Goal: Task Accomplishment & Management: Manage account settings

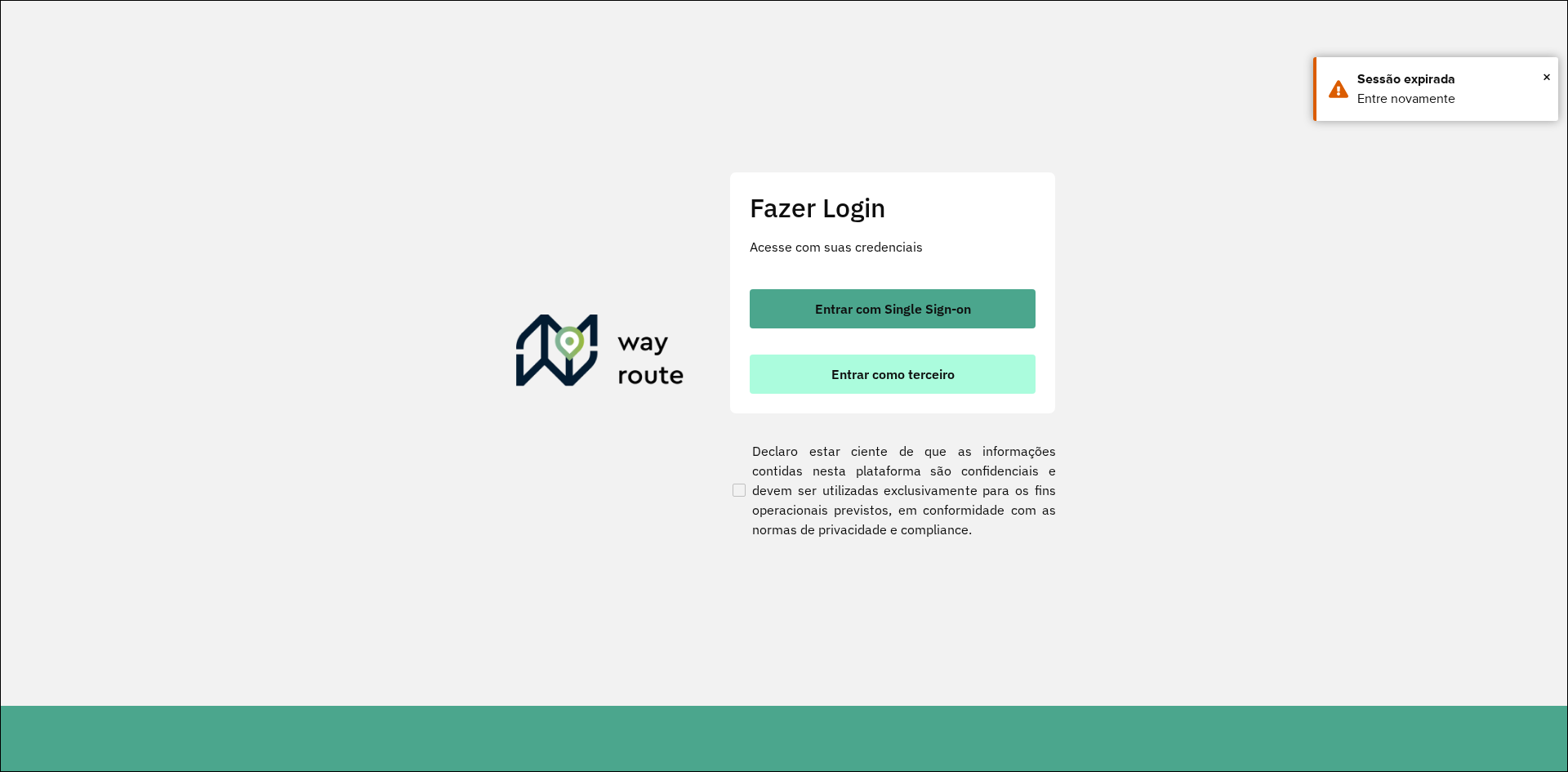
click at [915, 374] on span "Entrar como terceiro" at bounding box center [892, 374] width 123 height 13
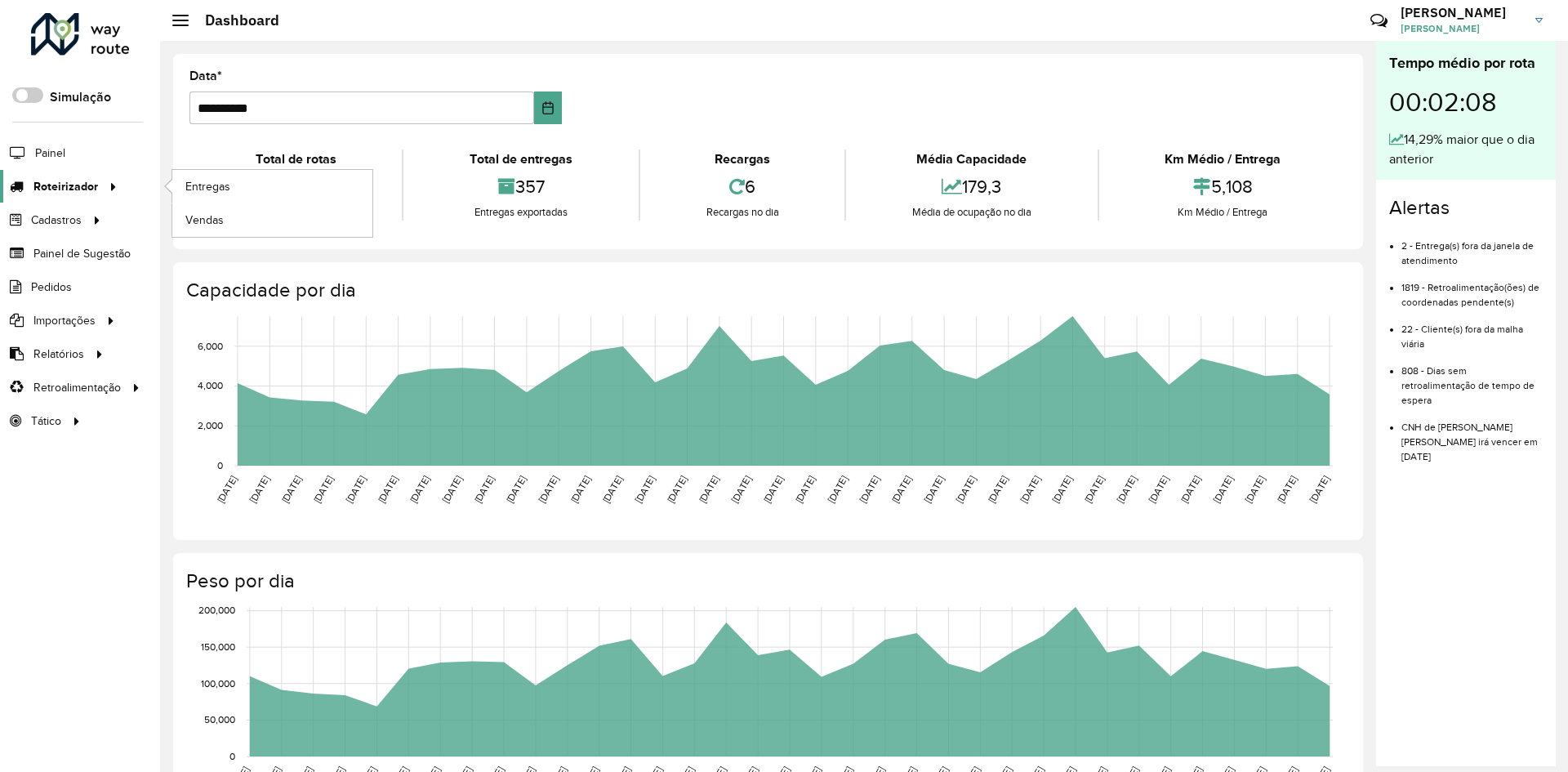
click at [100, 183] on div at bounding box center [111, 186] width 25 height 17
click at [216, 187] on span "Entregas" at bounding box center [208, 186] width 47 height 17
click at [64, 287] on span "Pedidos" at bounding box center [52, 287] width 42 height 17
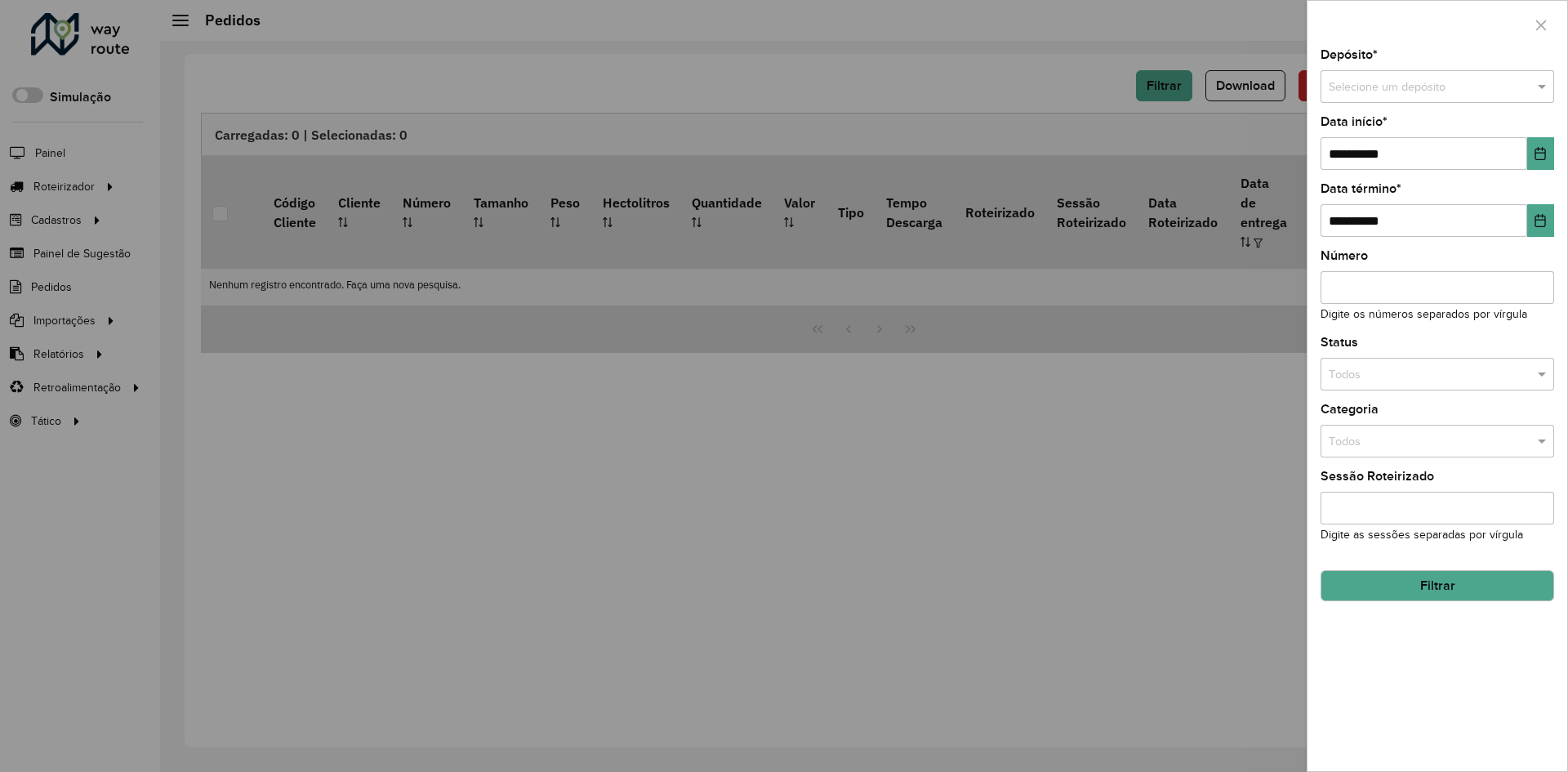
click at [1524, 86] on div at bounding box center [1437, 87] width 234 height 19
click at [1374, 127] on div "Univale" at bounding box center [1437, 134] width 232 height 27
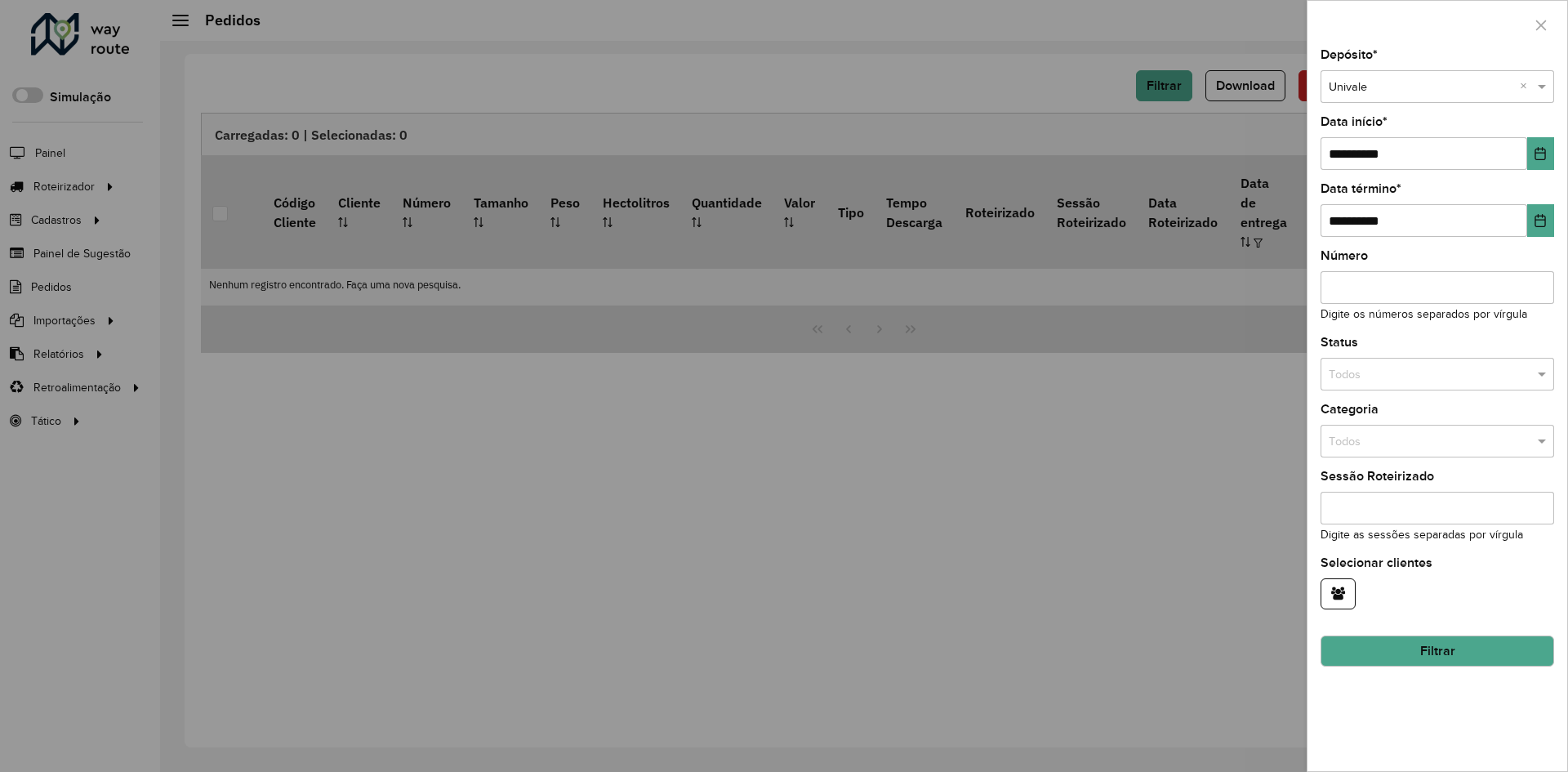
click at [1554, 158] on div "**********" at bounding box center [1437, 409] width 259 height 722
click at [1548, 153] on button "Choose Date" at bounding box center [1541, 153] width 27 height 33
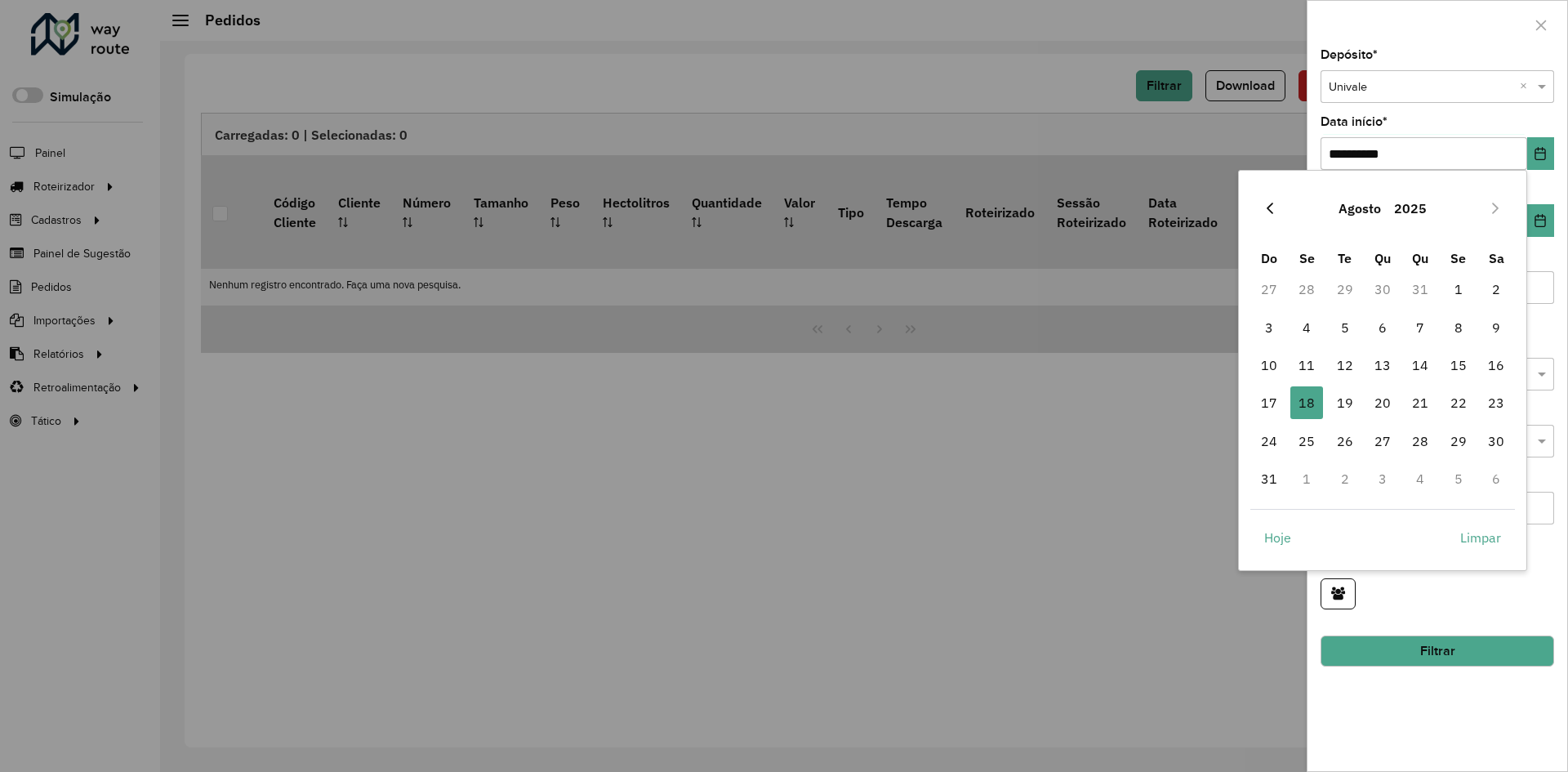
click at [1278, 208] on button "Previous Month" at bounding box center [1271, 208] width 27 height 27
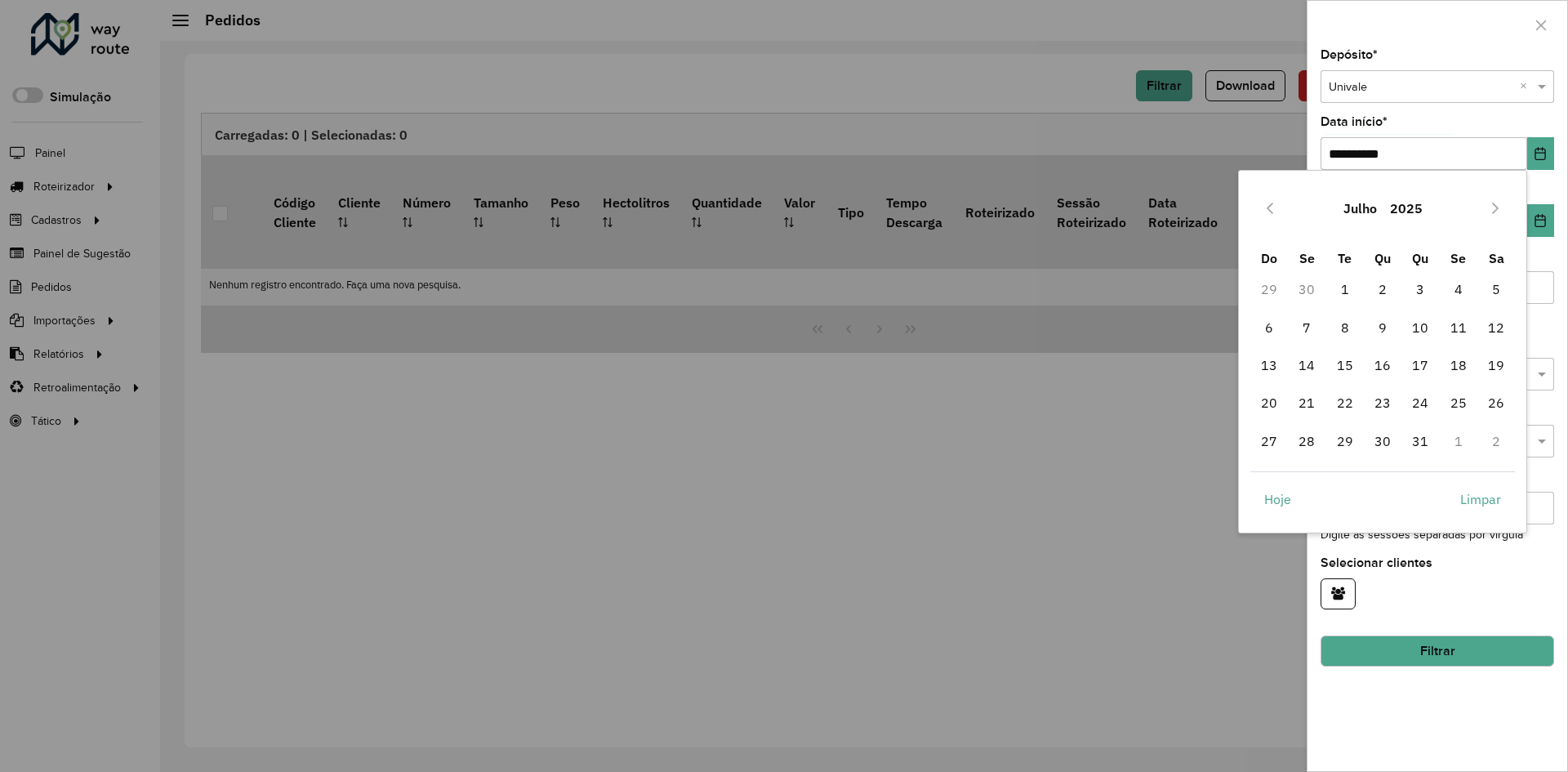
click at [1278, 208] on button "Previous Month" at bounding box center [1271, 208] width 27 height 27
click at [1278, 209] on button "Previous Month" at bounding box center [1271, 208] width 27 height 27
click at [1273, 207] on icon "Previous Month" at bounding box center [1270, 208] width 13 height 13
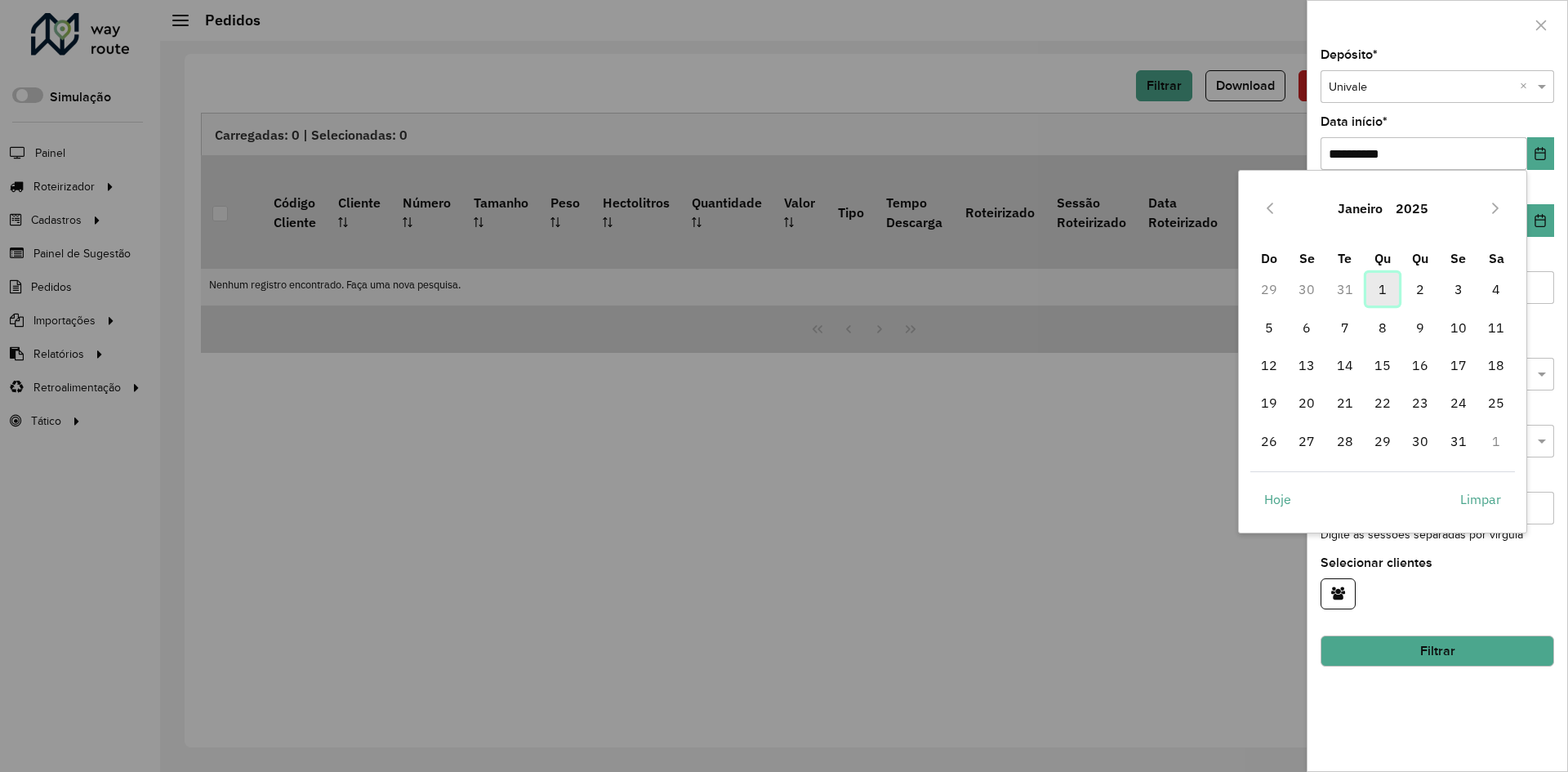
click at [1386, 288] on span "1" at bounding box center [1382, 289] width 33 height 33
type input "**********"
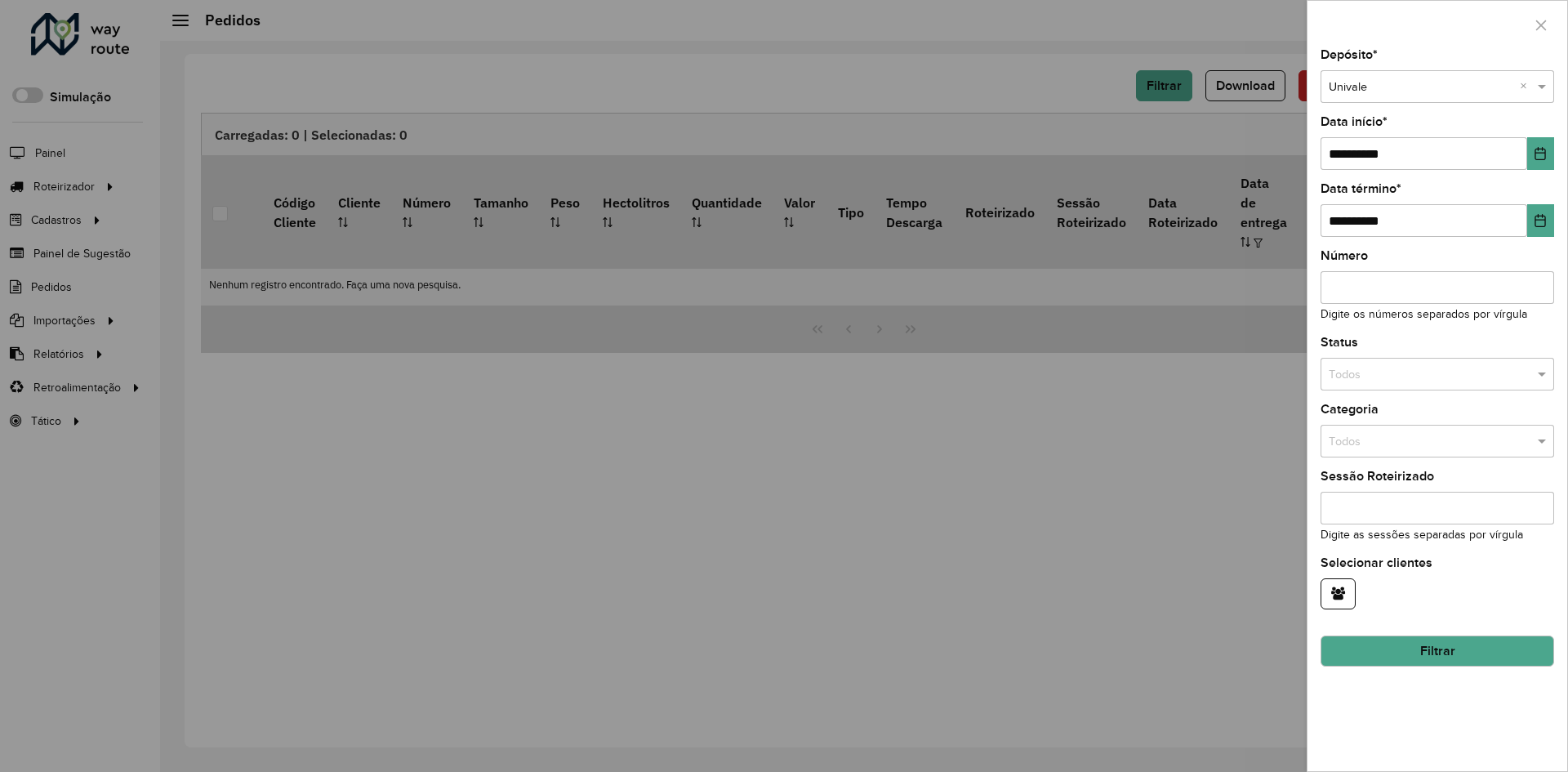
click at [1442, 647] on button "Filtrar" at bounding box center [1437, 651] width 234 height 31
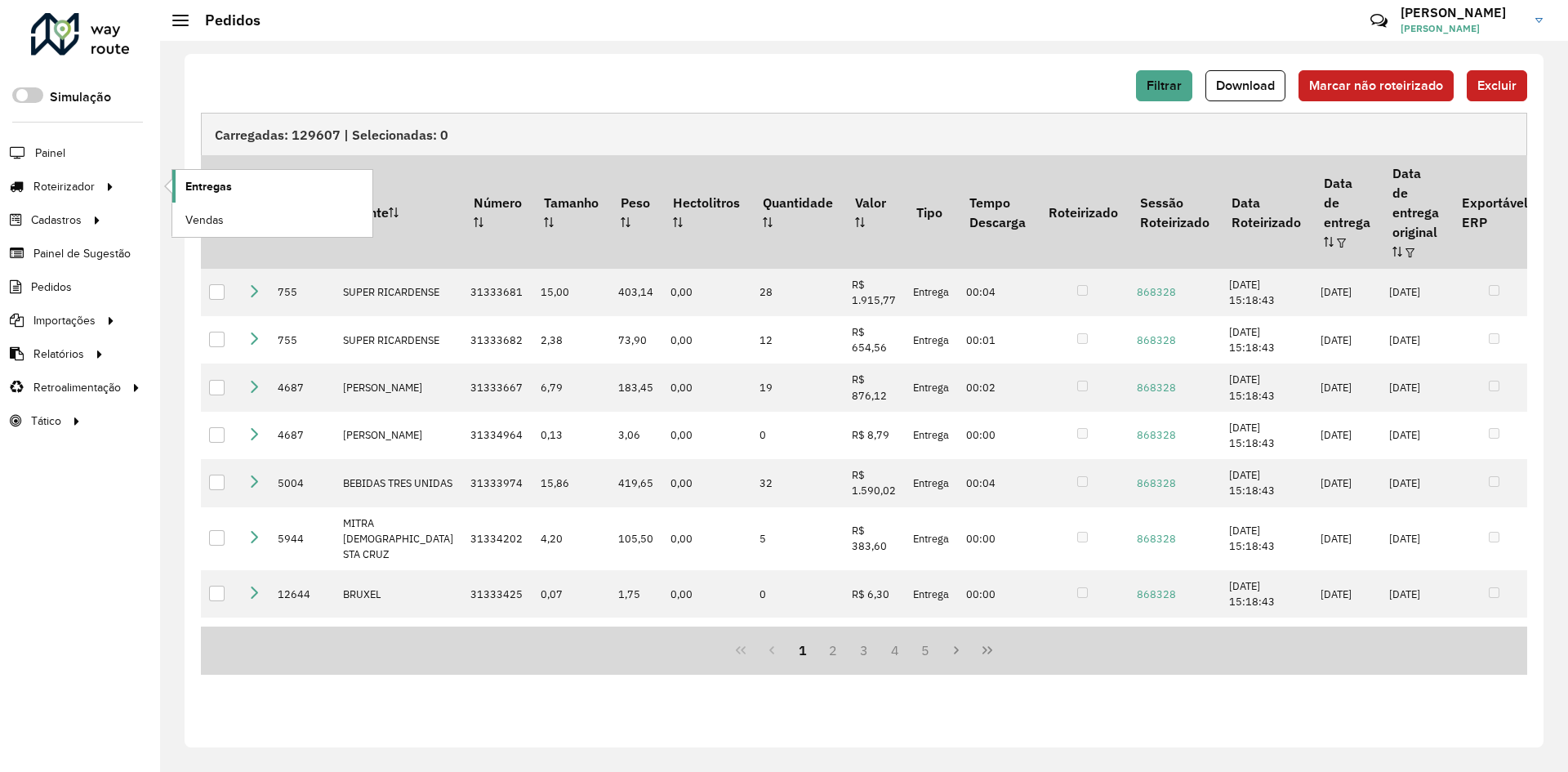
click at [208, 174] on link "Entregas" at bounding box center [273, 186] width 200 height 33
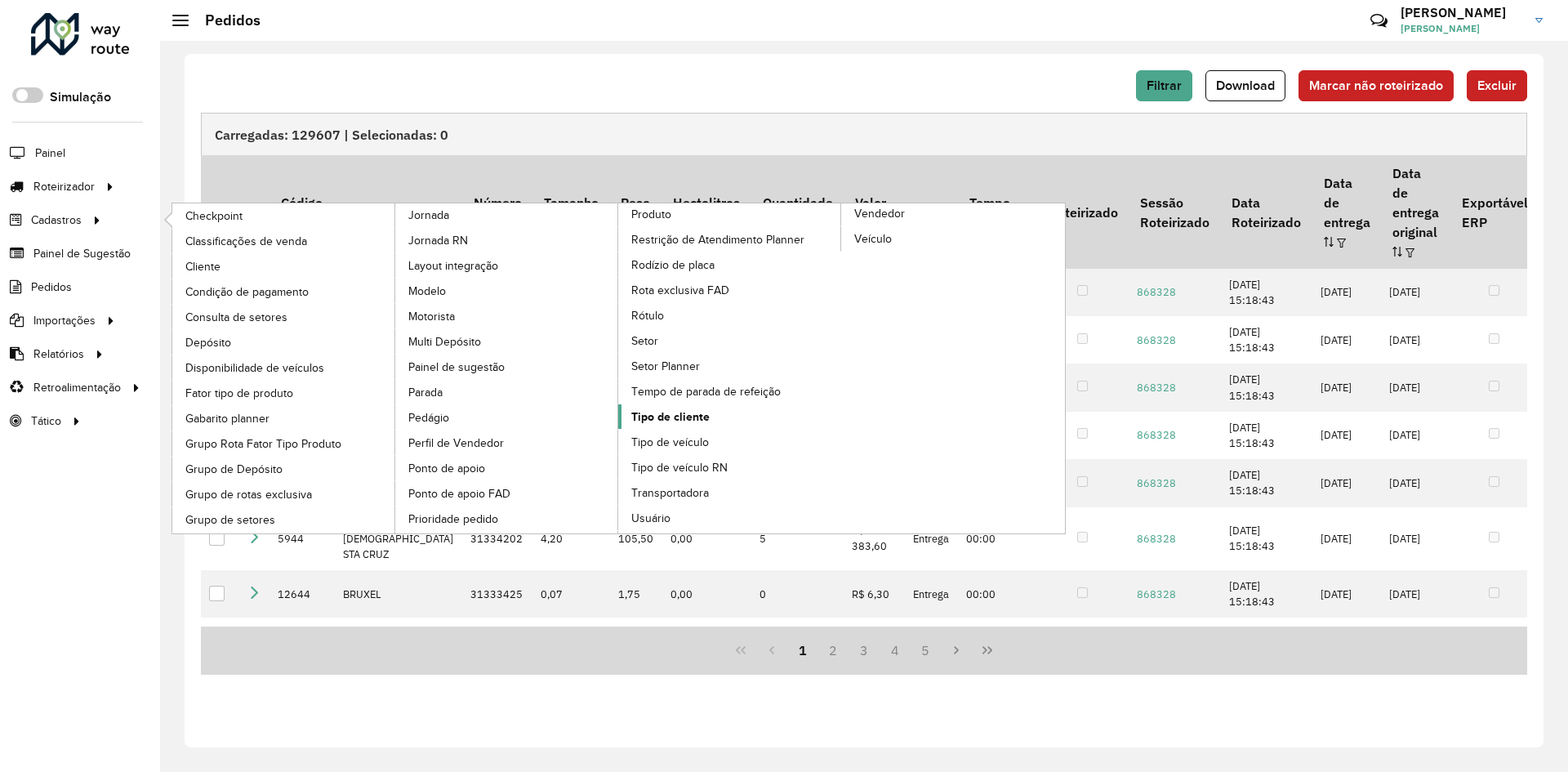
click at [701, 421] on span "Tipo de cliente" at bounding box center [670, 416] width 79 height 17
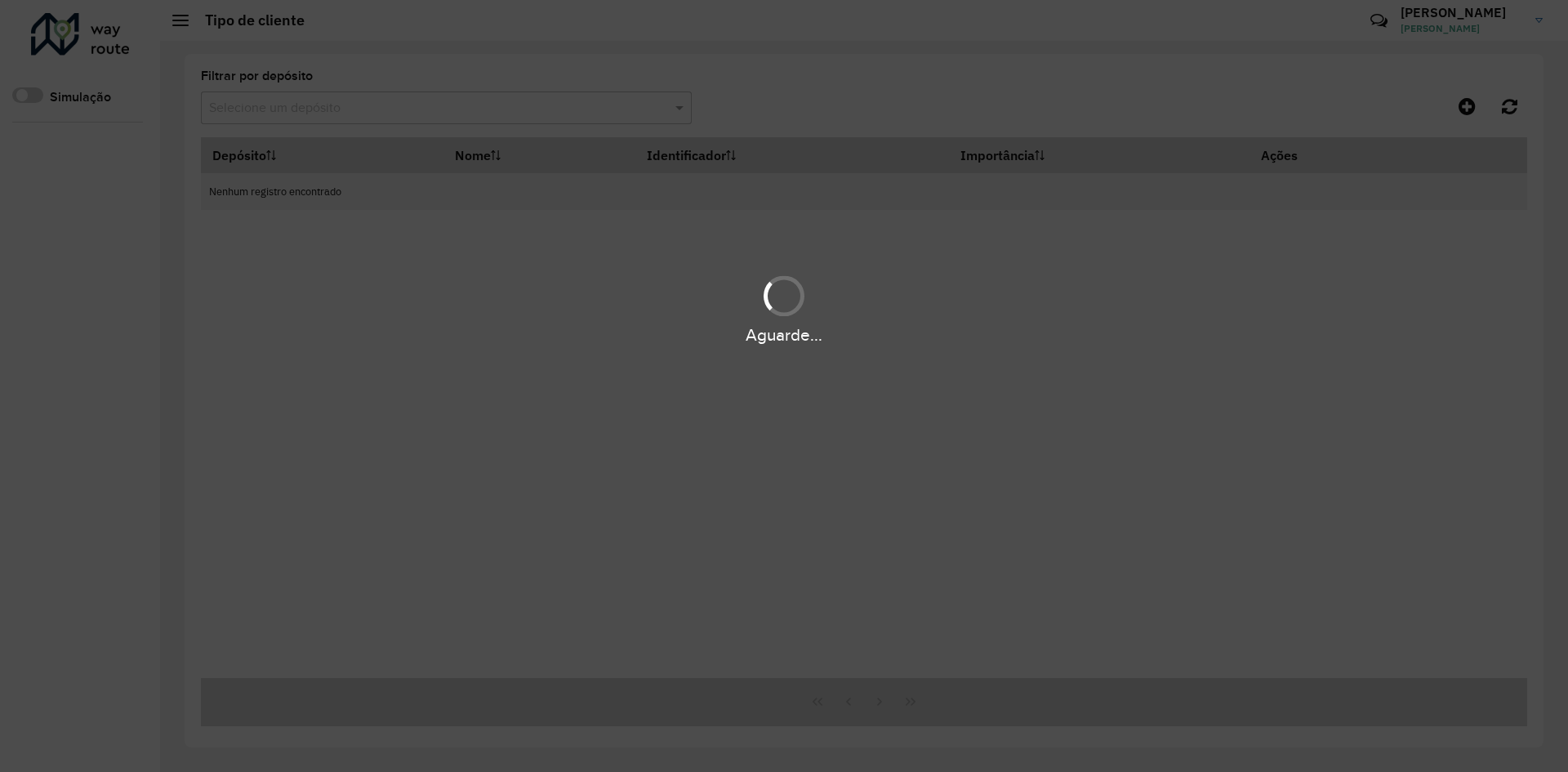
click at [689, 418] on div "Aguarde..." at bounding box center [784, 386] width 1568 height 772
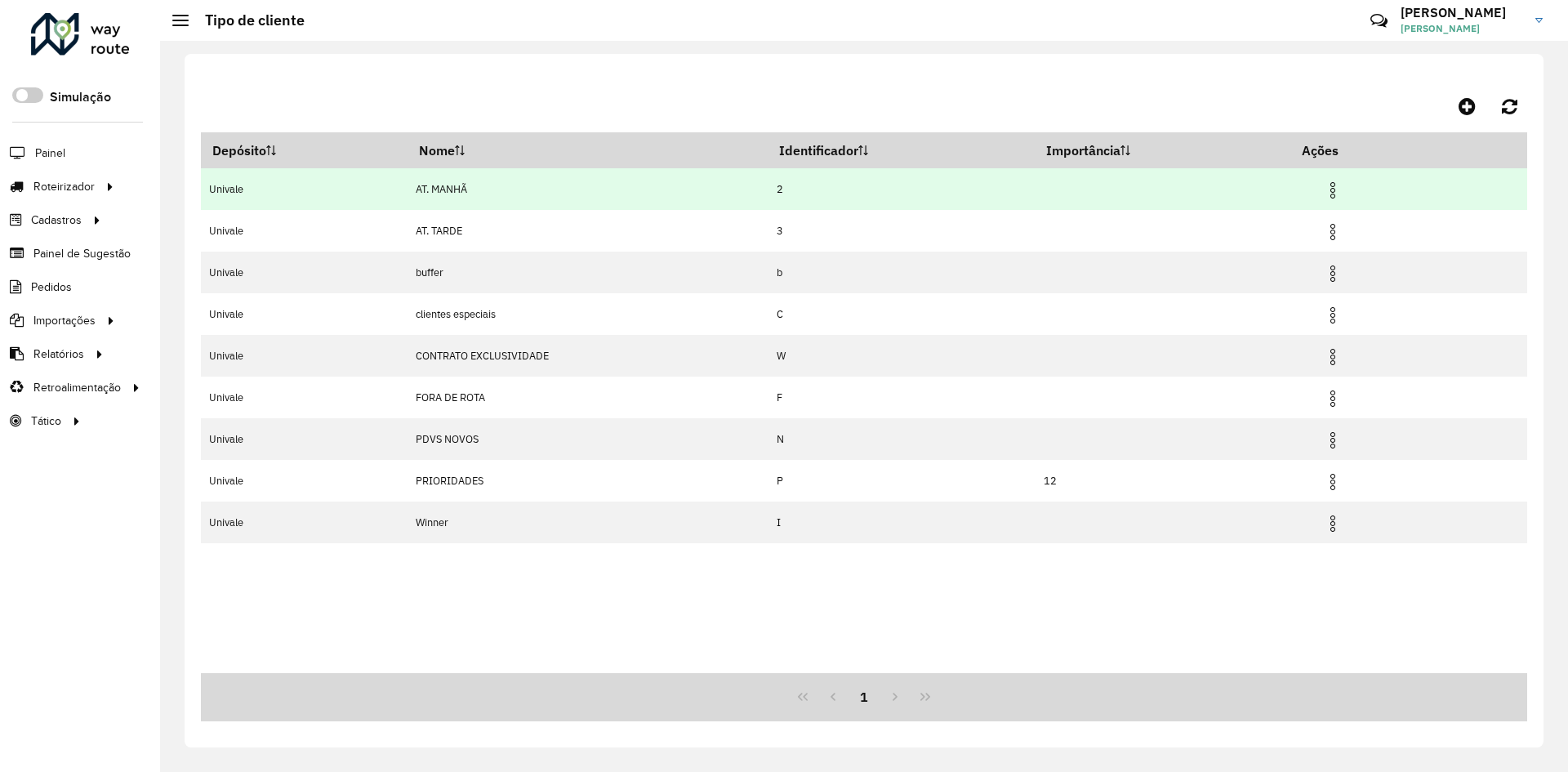
drag, startPoint x: 584, startPoint y: 189, endPoint x: 598, endPoint y: 190, distance: 14.0
click at [585, 189] on td "AT. MANHÃ" at bounding box center [587, 189] width 360 height 42
click at [1332, 195] on img at bounding box center [1332, 190] width 19 height 19
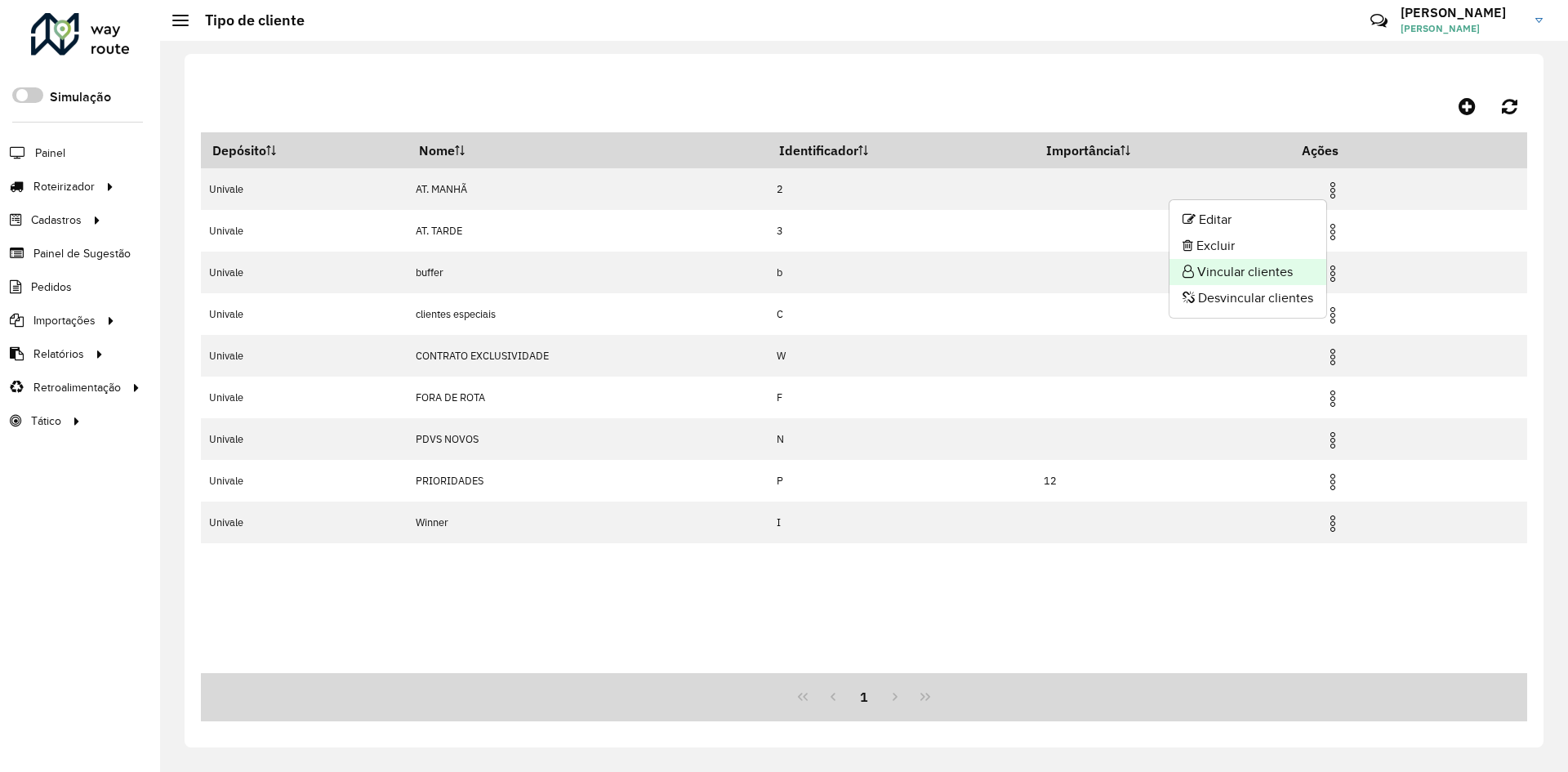
click at [1215, 275] on li "Vincular clientes" at bounding box center [1247, 272] width 157 height 27
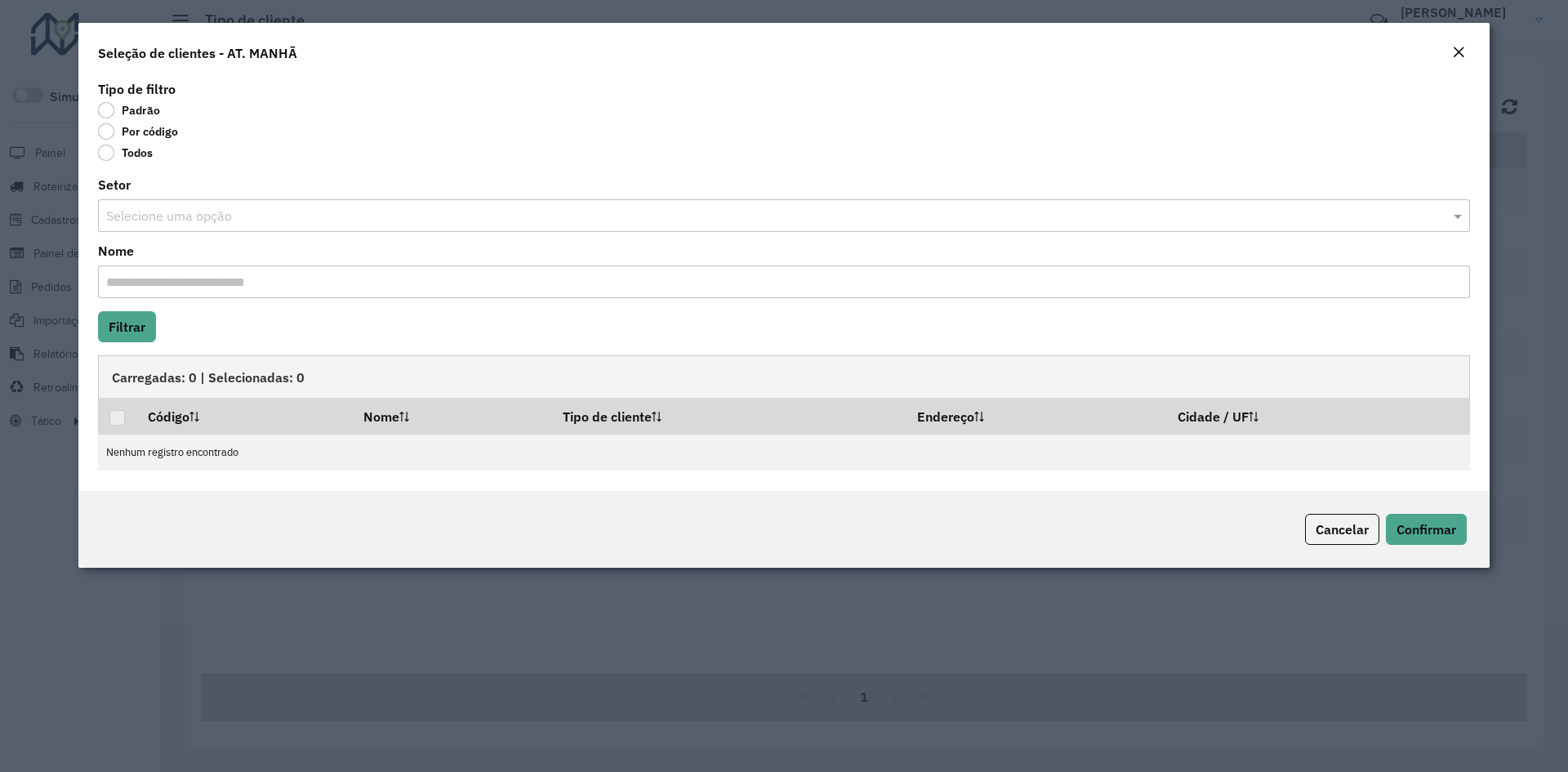
click at [111, 133] on label "Por código" at bounding box center [138, 131] width 80 height 16
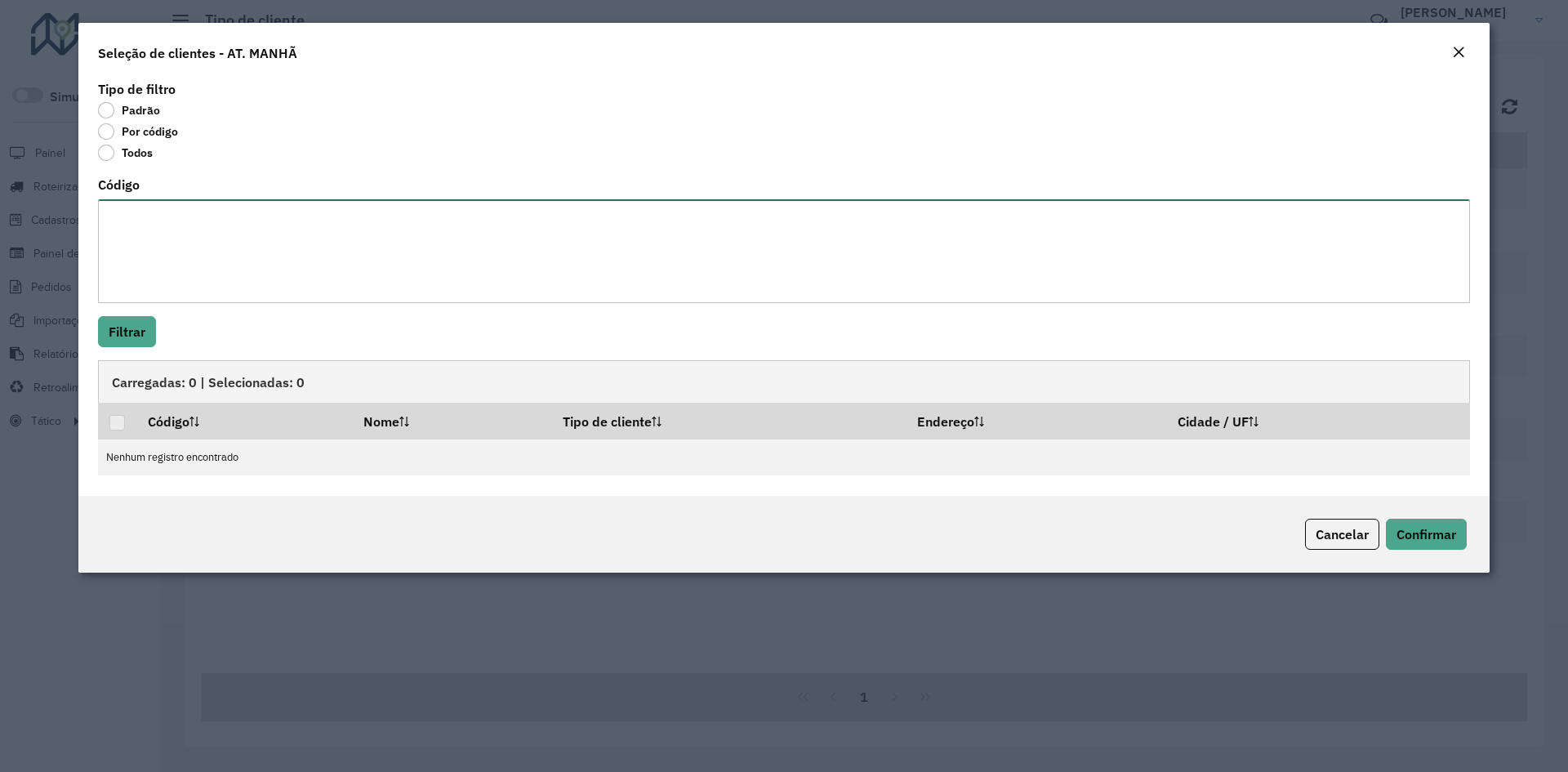
click at [162, 247] on textarea "Código" at bounding box center [784, 251] width 1372 height 104
type textarea "*****"
click at [135, 341] on button "Filtrar" at bounding box center [127, 331] width 58 height 31
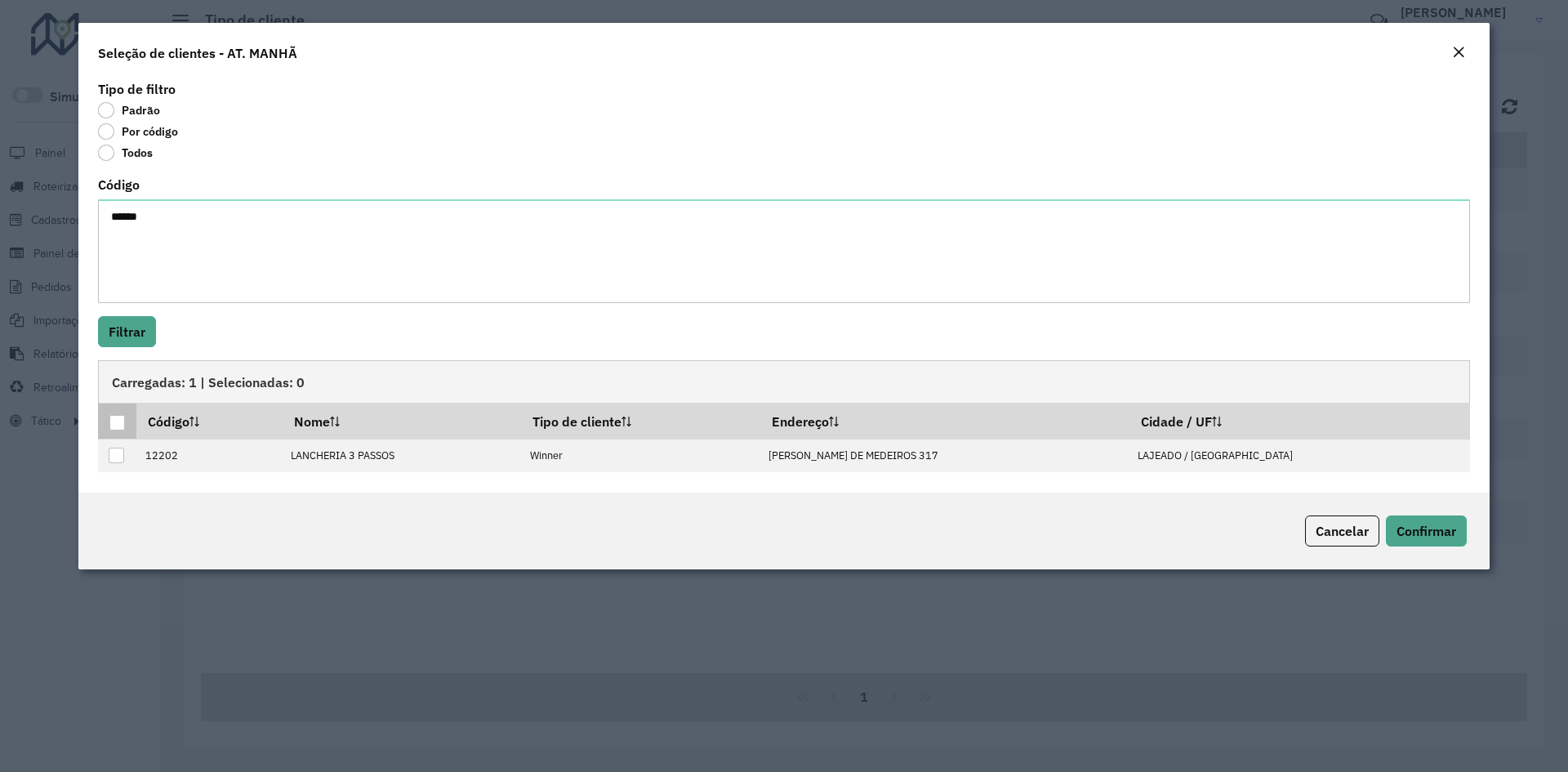
click at [119, 421] on div at bounding box center [118, 423] width 16 height 16
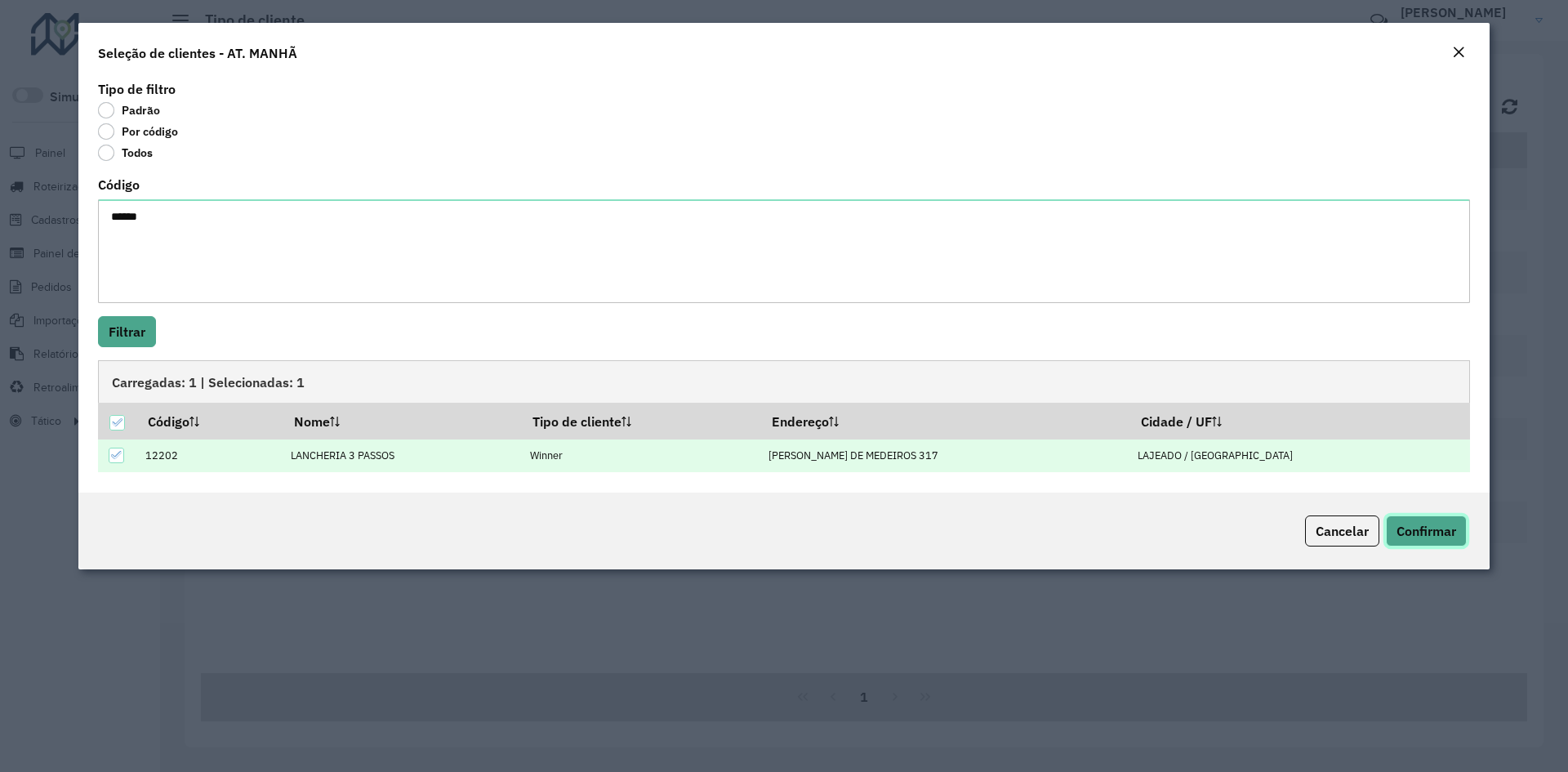
click at [1435, 537] on span "Confirmar" at bounding box center [1425, 530] width 59 height 16
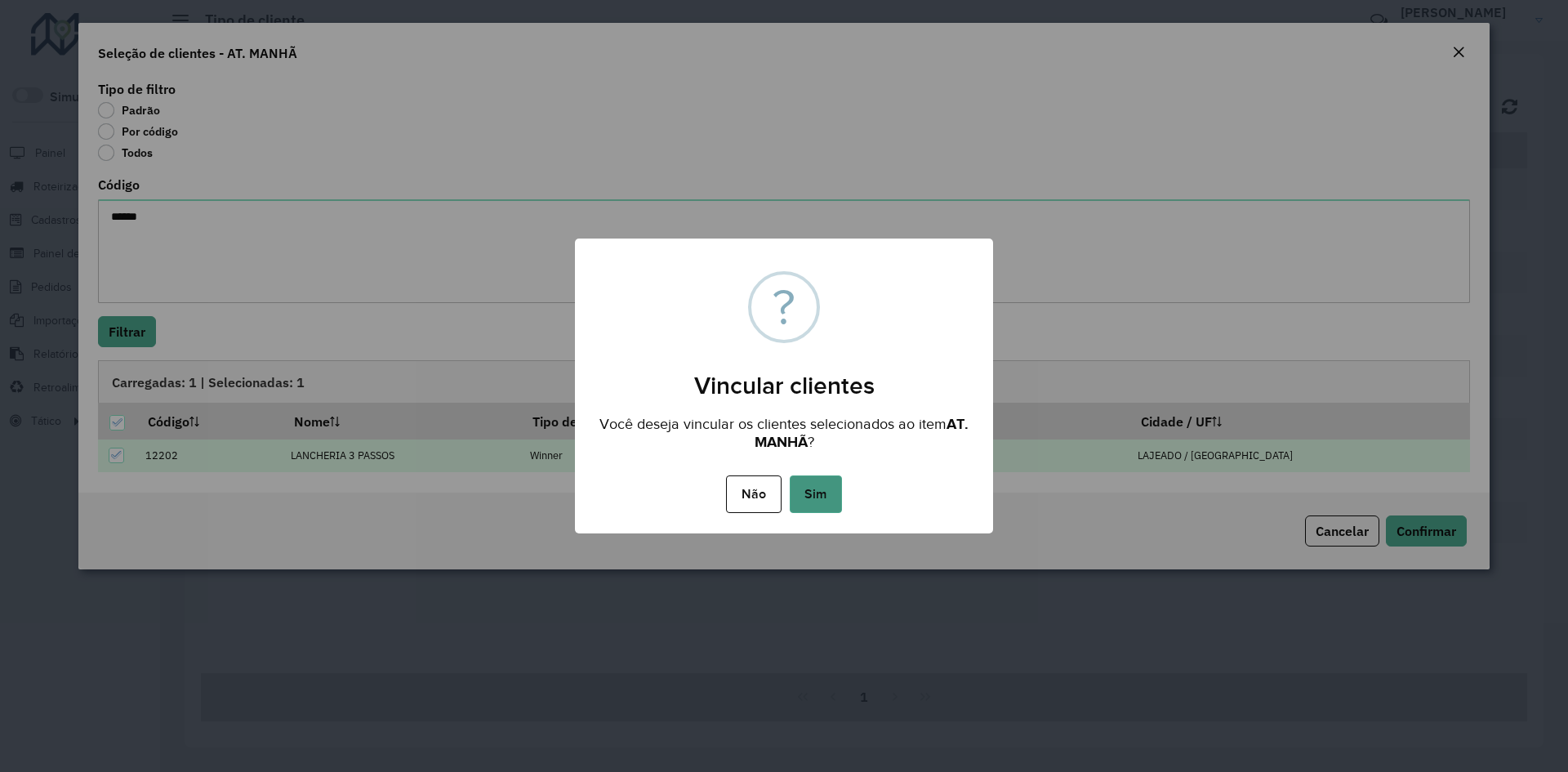
click at [825, 495] on button "Sim" at bounding box center [815, 494] width 52 height 37
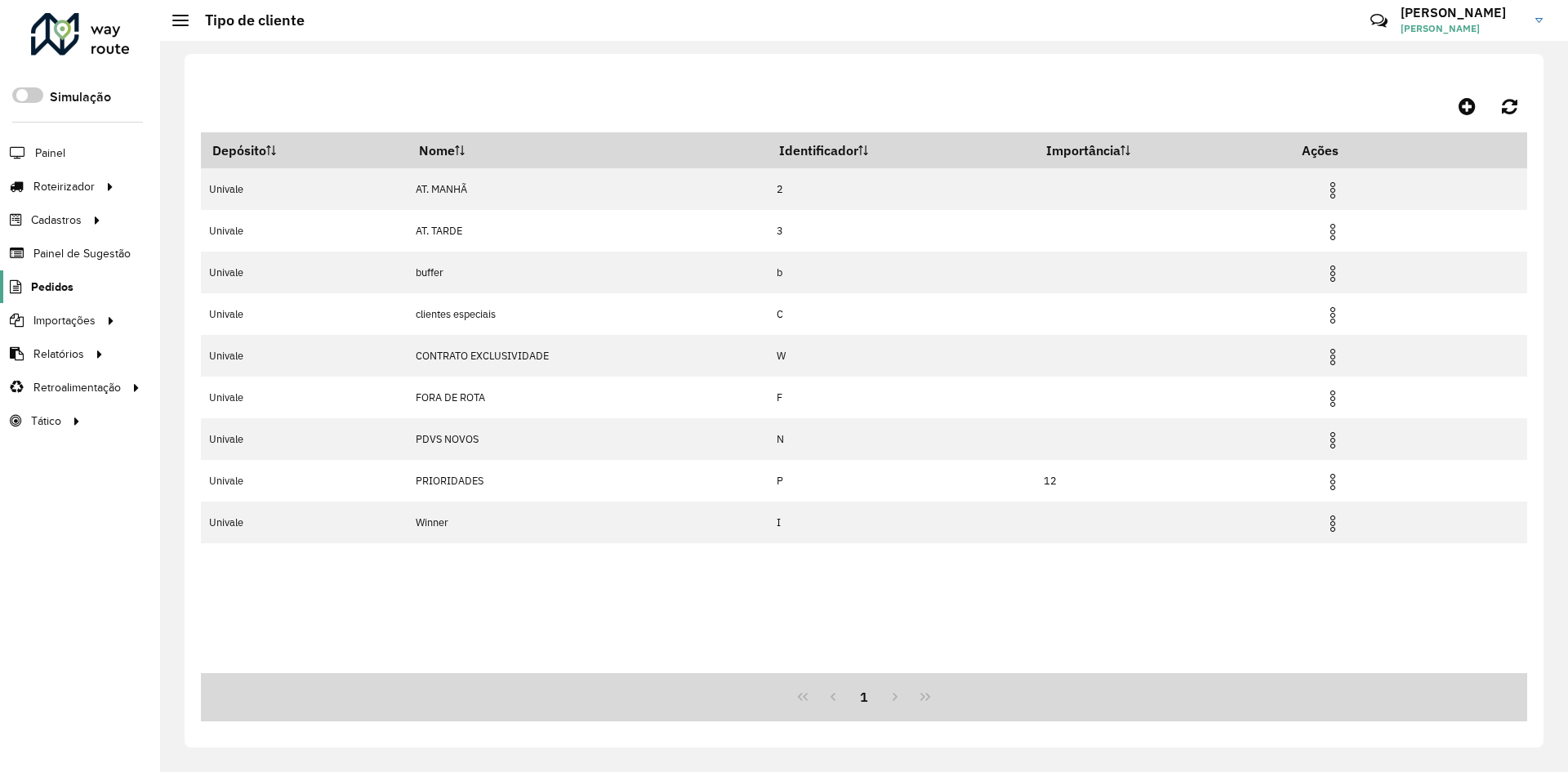
click at [68, 283] on span "Pedidos" at bounding box center [52, 287] width 42 height 17
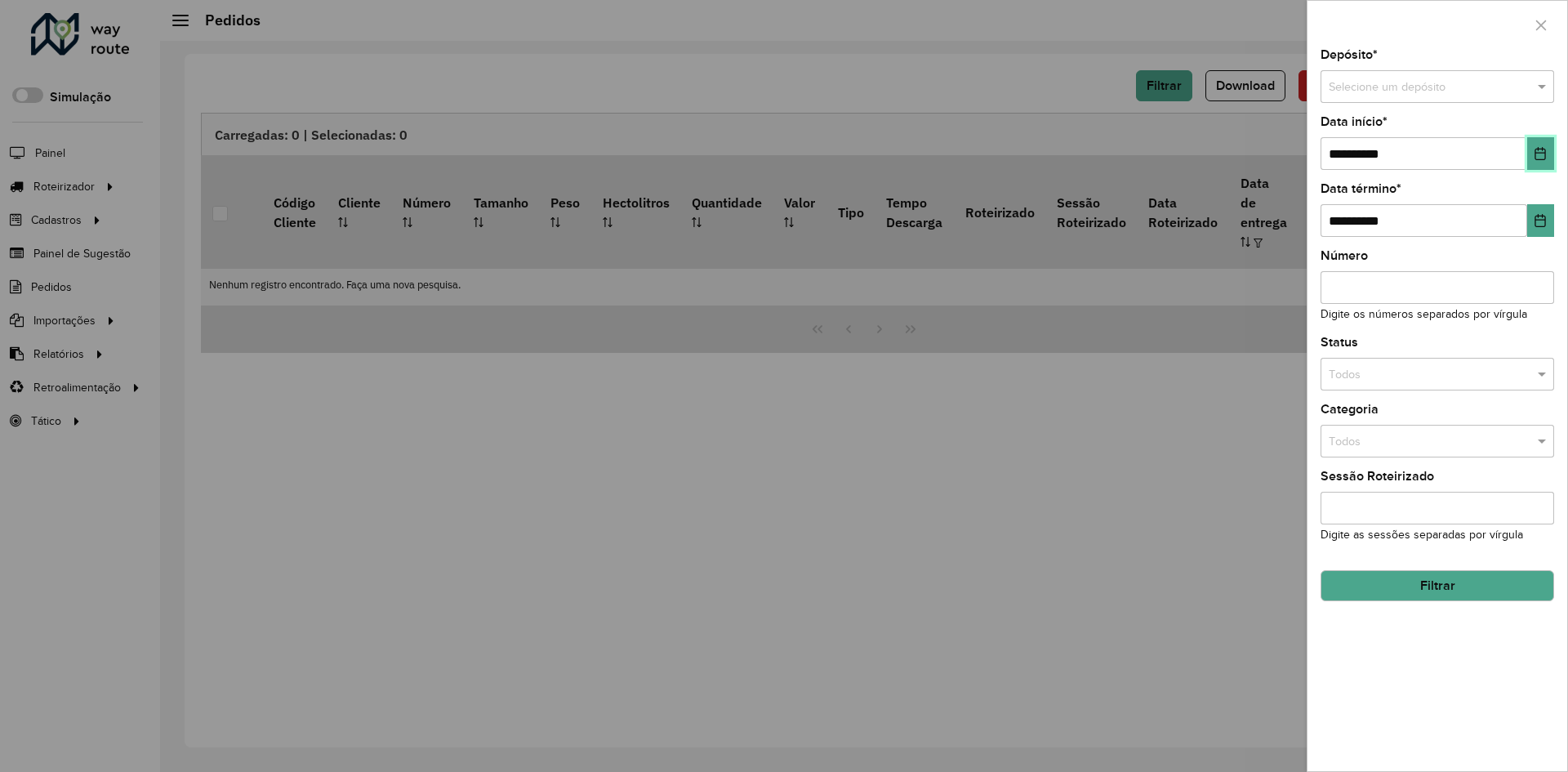
click at [1542, 152] on icon "Choose Date" at bounding box center [1541, 153] width 11 height 13
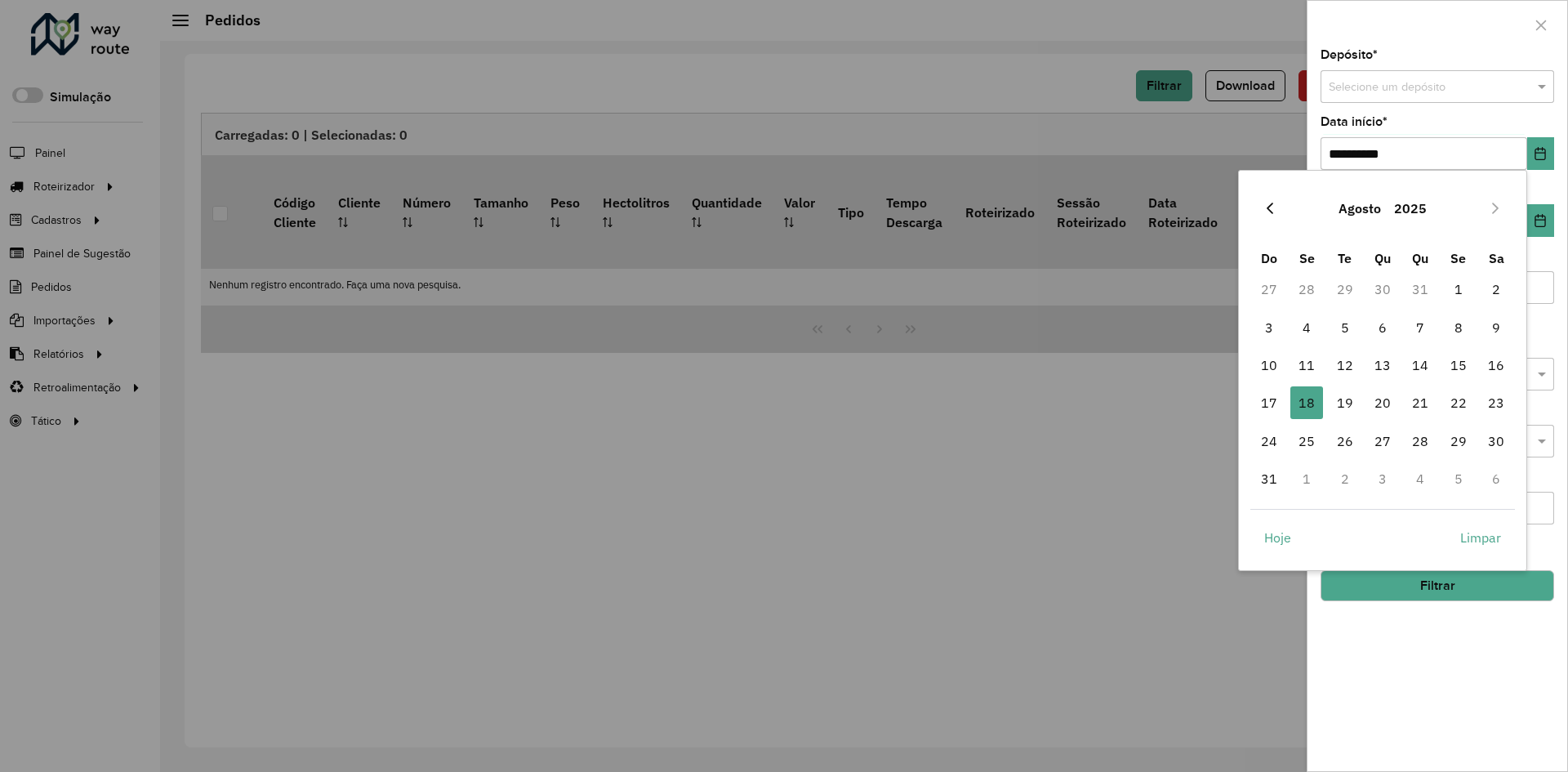
click at [1269, 213] on icon "Previous Month" at bounding box center [1270, 208] width 13 height 13
click at [1269, 212] on icon "Previous Month" at bounding box center [1270, 208] width 13 height 13
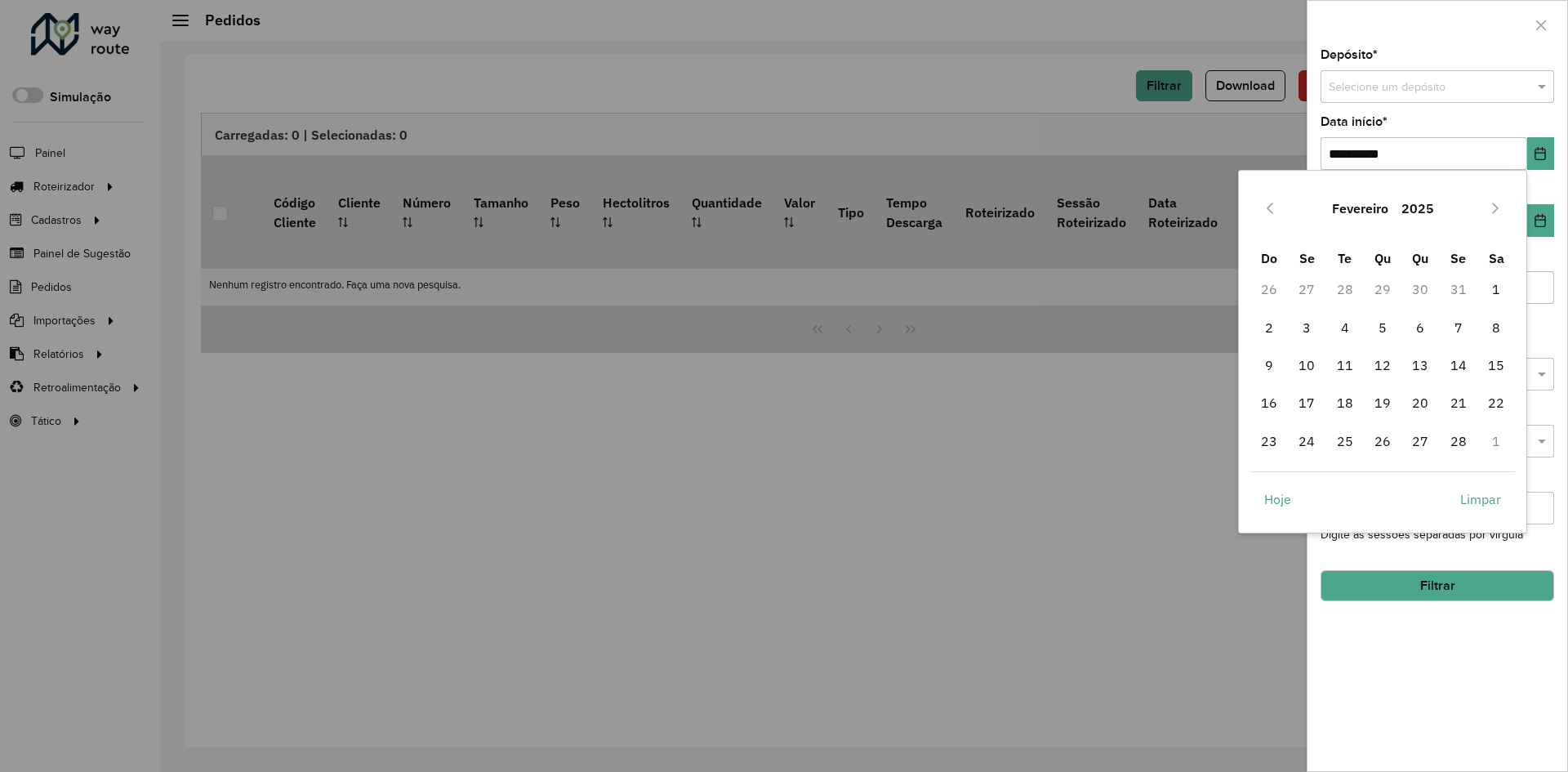
click at [1269, 212] on icon "Previous Month" at bounding box center [1270, 208] width 13 height 13
click at [1381, 286] on span "1" at bounding box center [1382, 289] width 33 height 33
type input "**********"
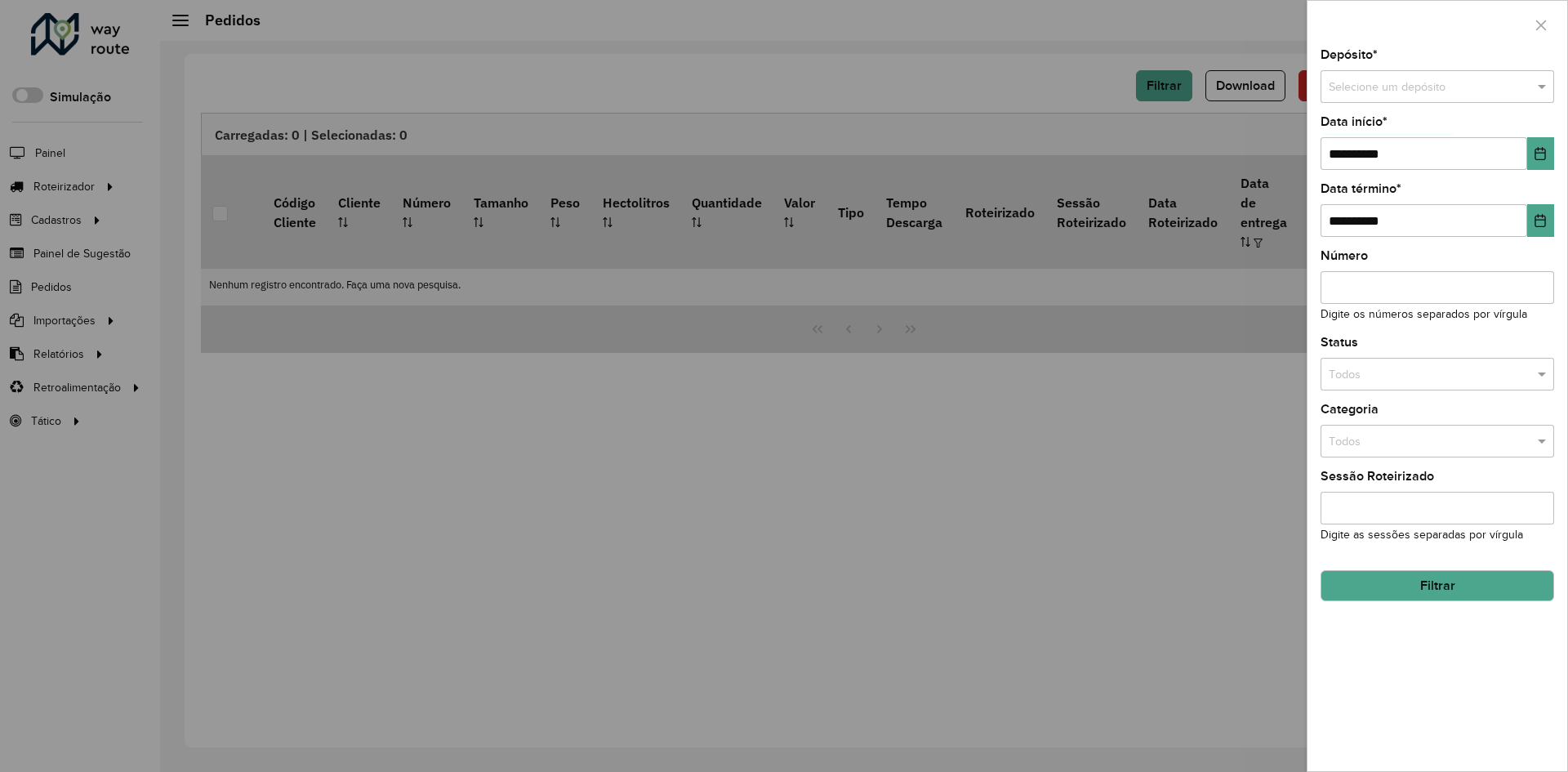
click at [1468, 86] on input "text" at bounding box center [1421, 88] width 184 height 18
click at [1362, 141] on div "Univale" at bounding box center [1437, 134] width 232 height 27
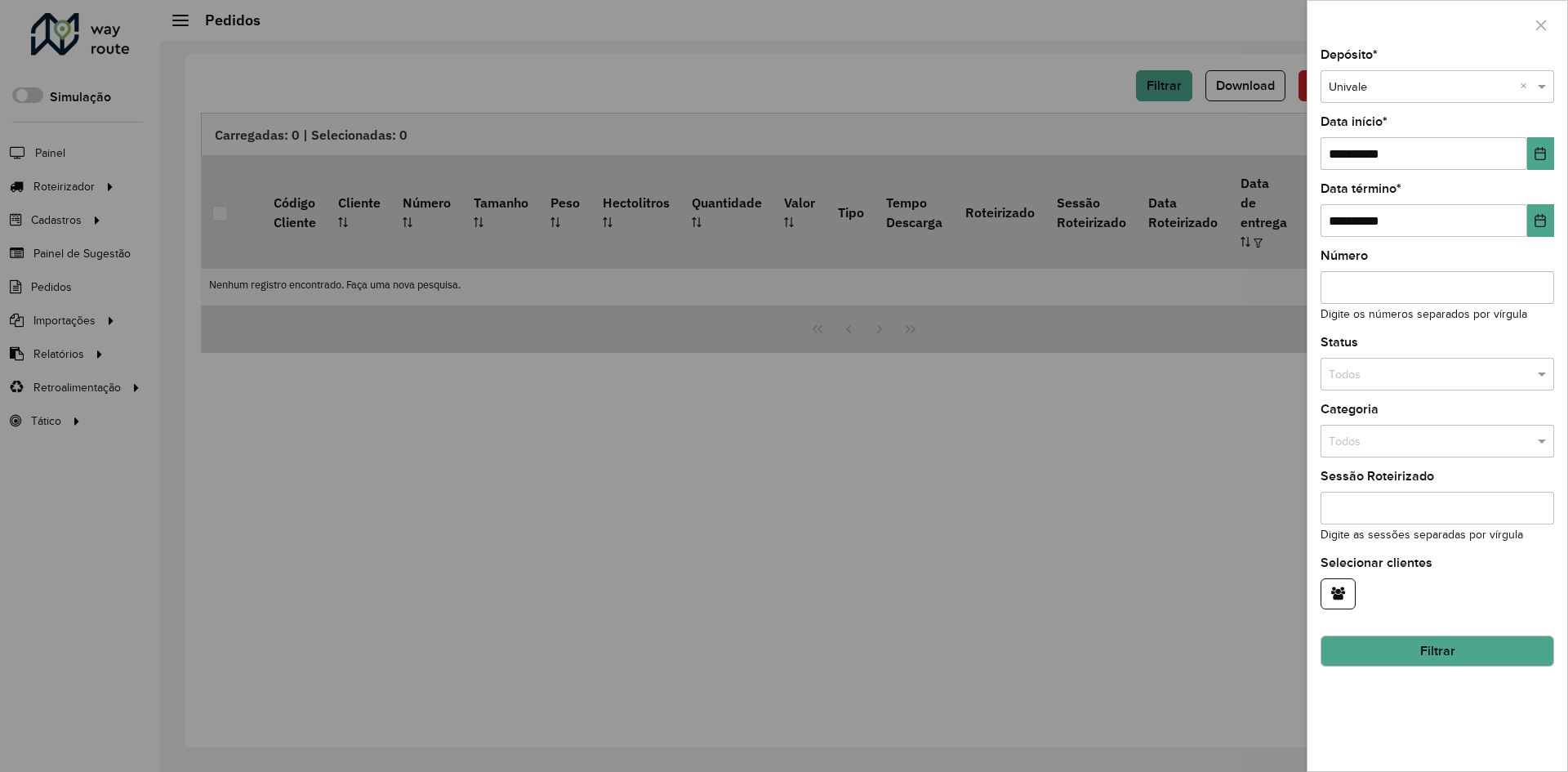
click at [1424, 646] on button "Filtrar" at bounding box center [1437, 651] width 234 height 31
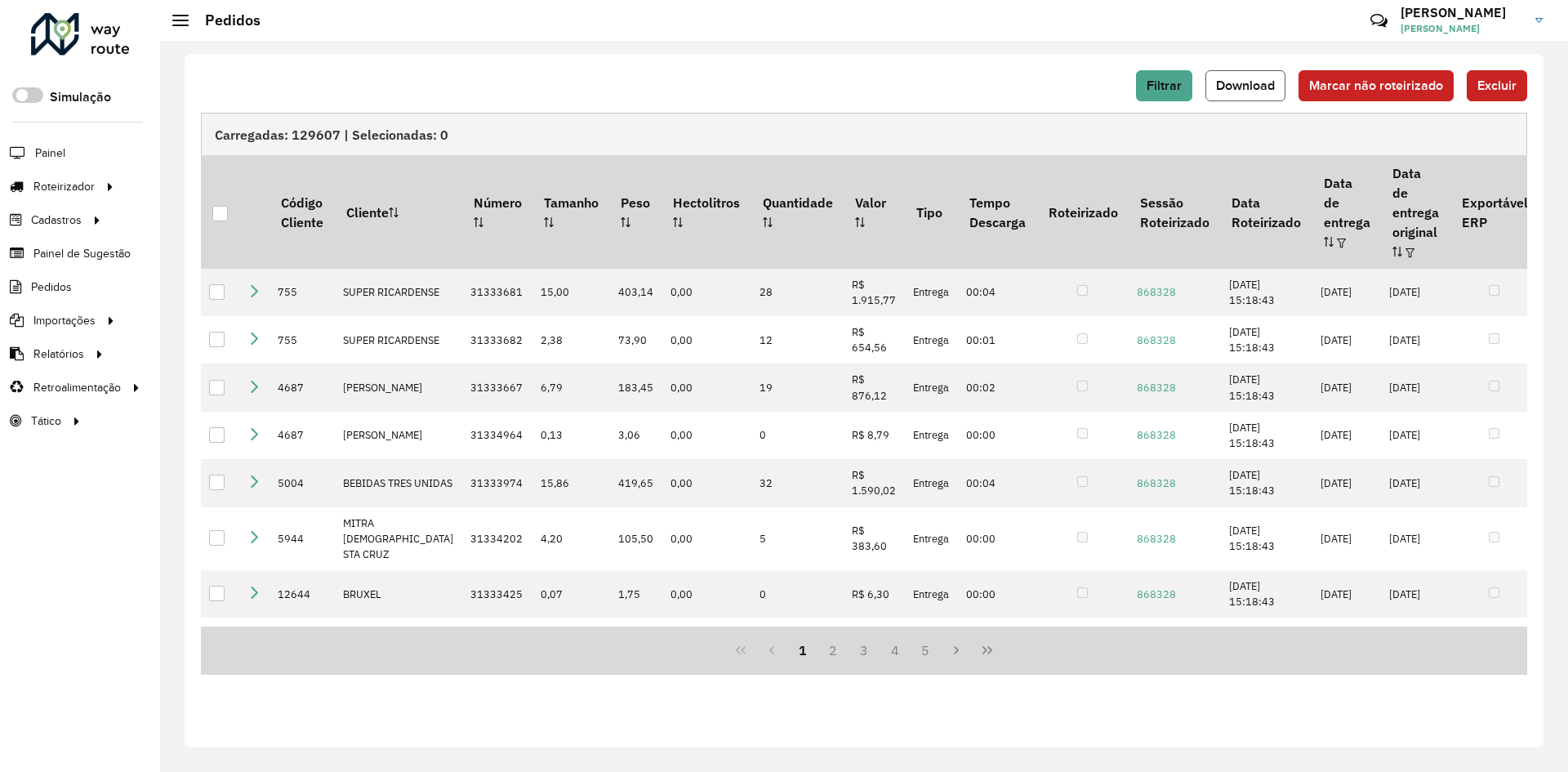
click at [1267, 81] on span "Download" at bounding box center [1245, 86] width 58 height 14
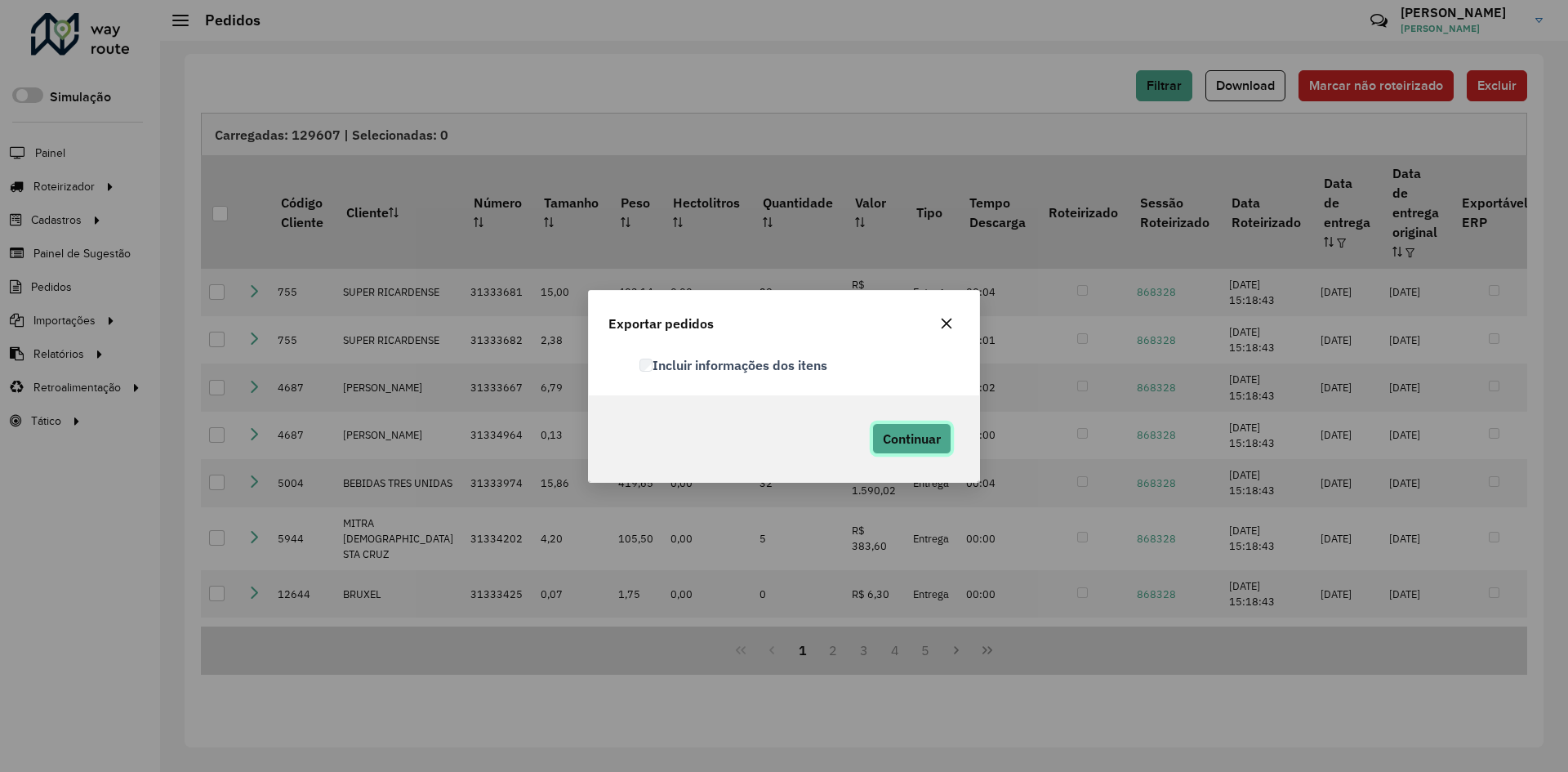
click at [896, 440] on span "Continuar" at bounding box center [911, 438] width 58 height 16
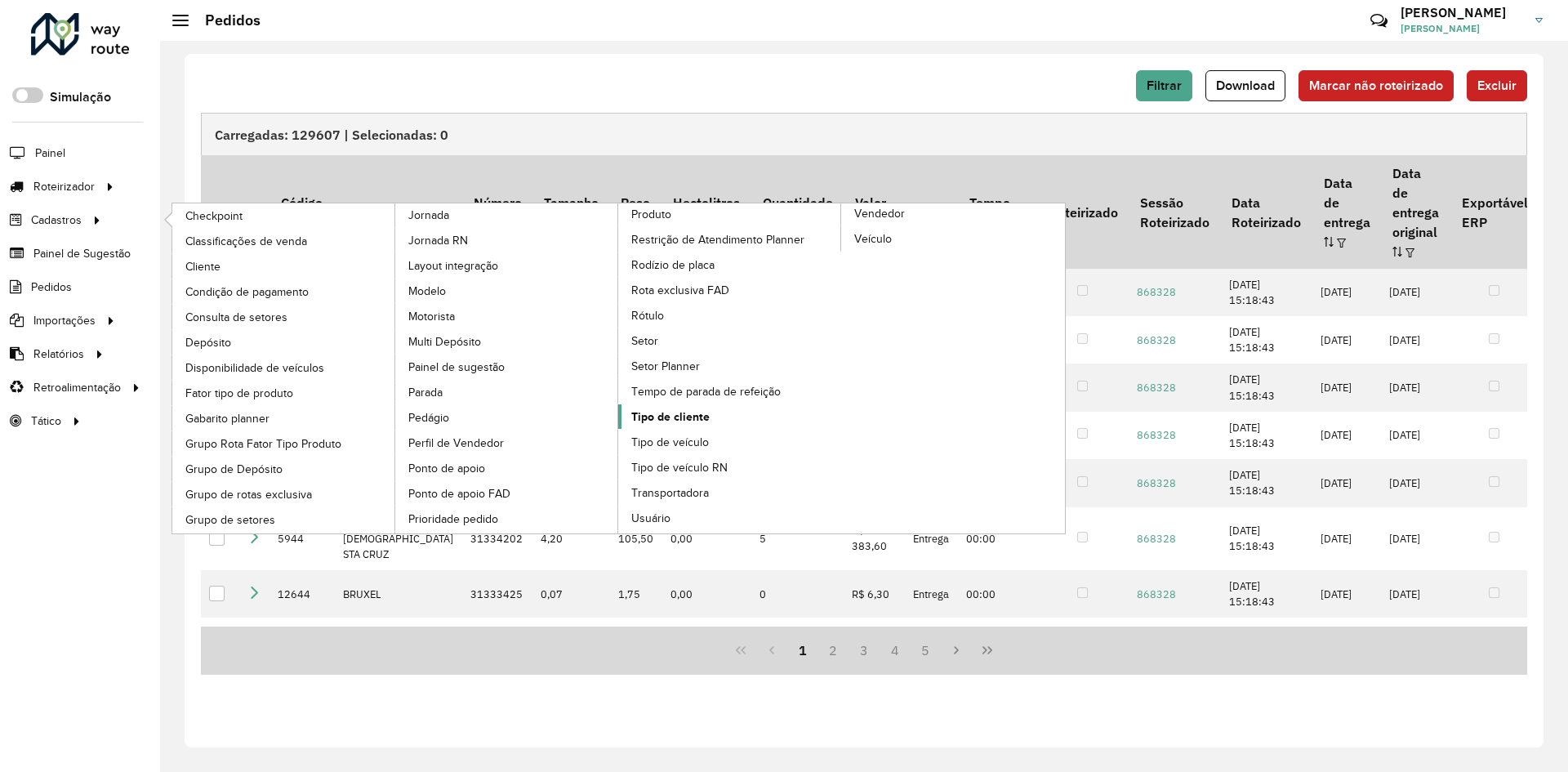
click at [691, 420] on span "Tipo de cliente" at bounding box center [670, 416] width 79 height 17
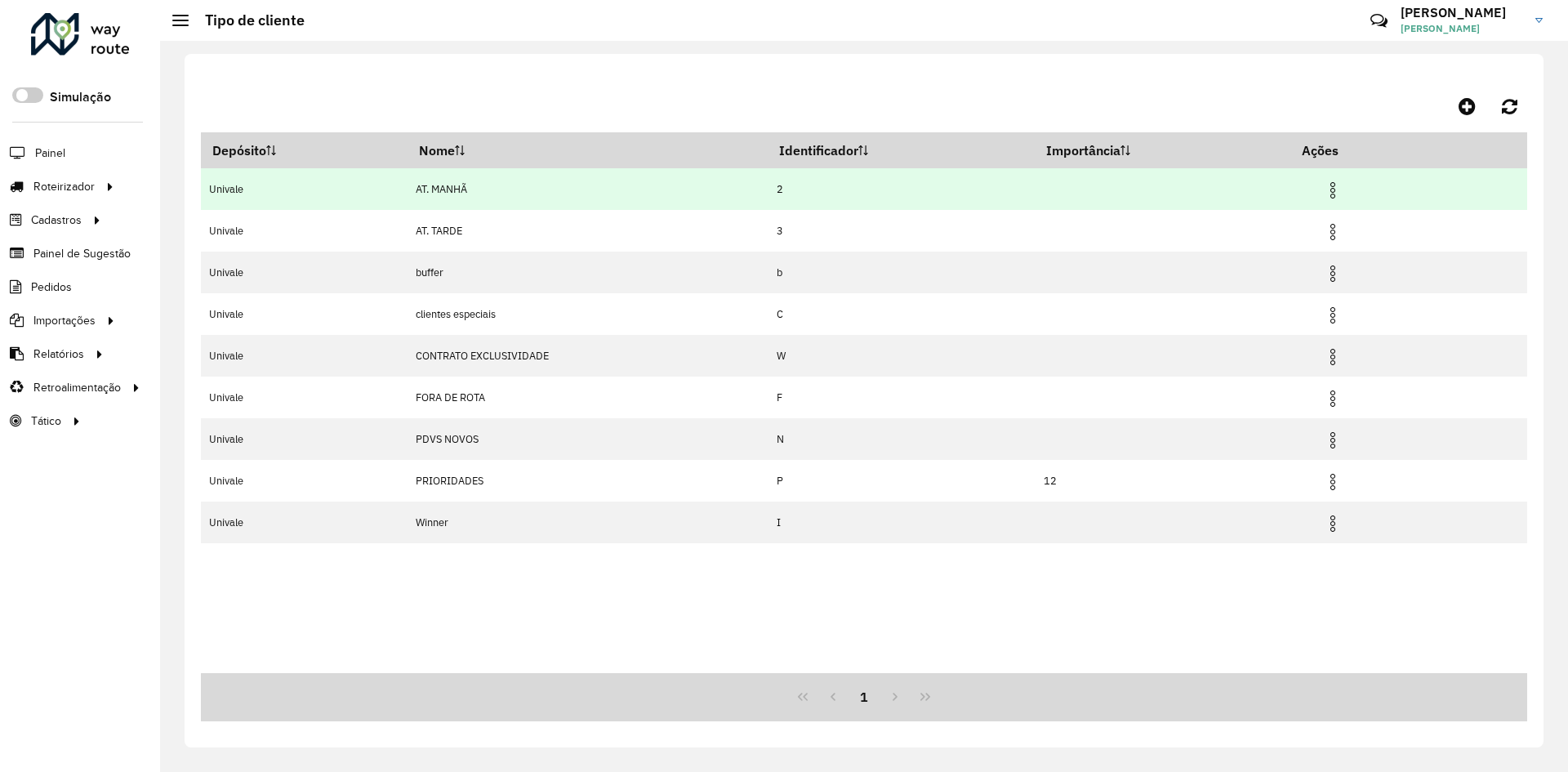
click at [1340, 189] on img at bounding box center [1332, 190] width 19 height 19
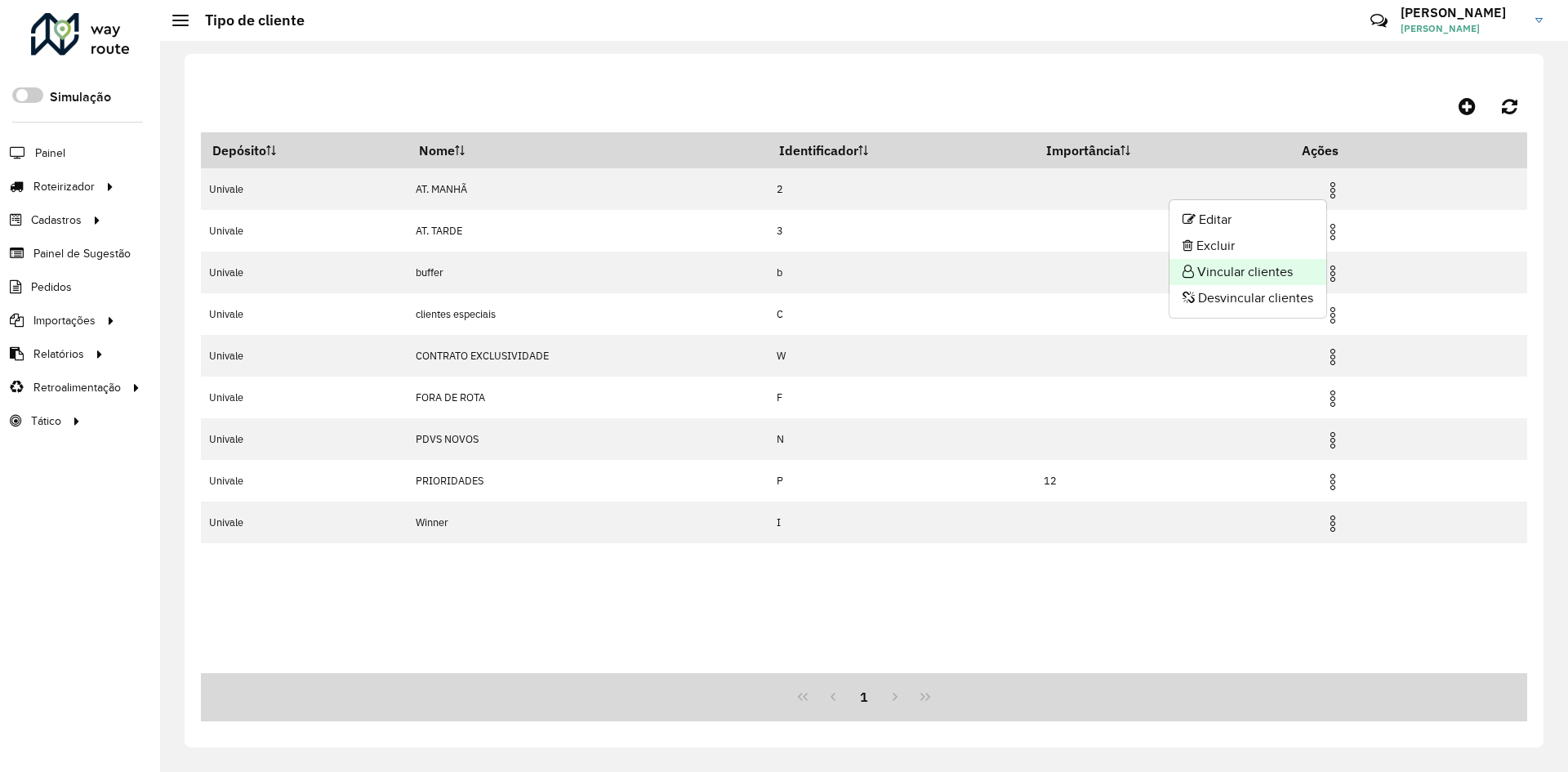
click at [1247, 264] on li "Vincular clientes" at bounding box center [1247, 272] width 157 height 27
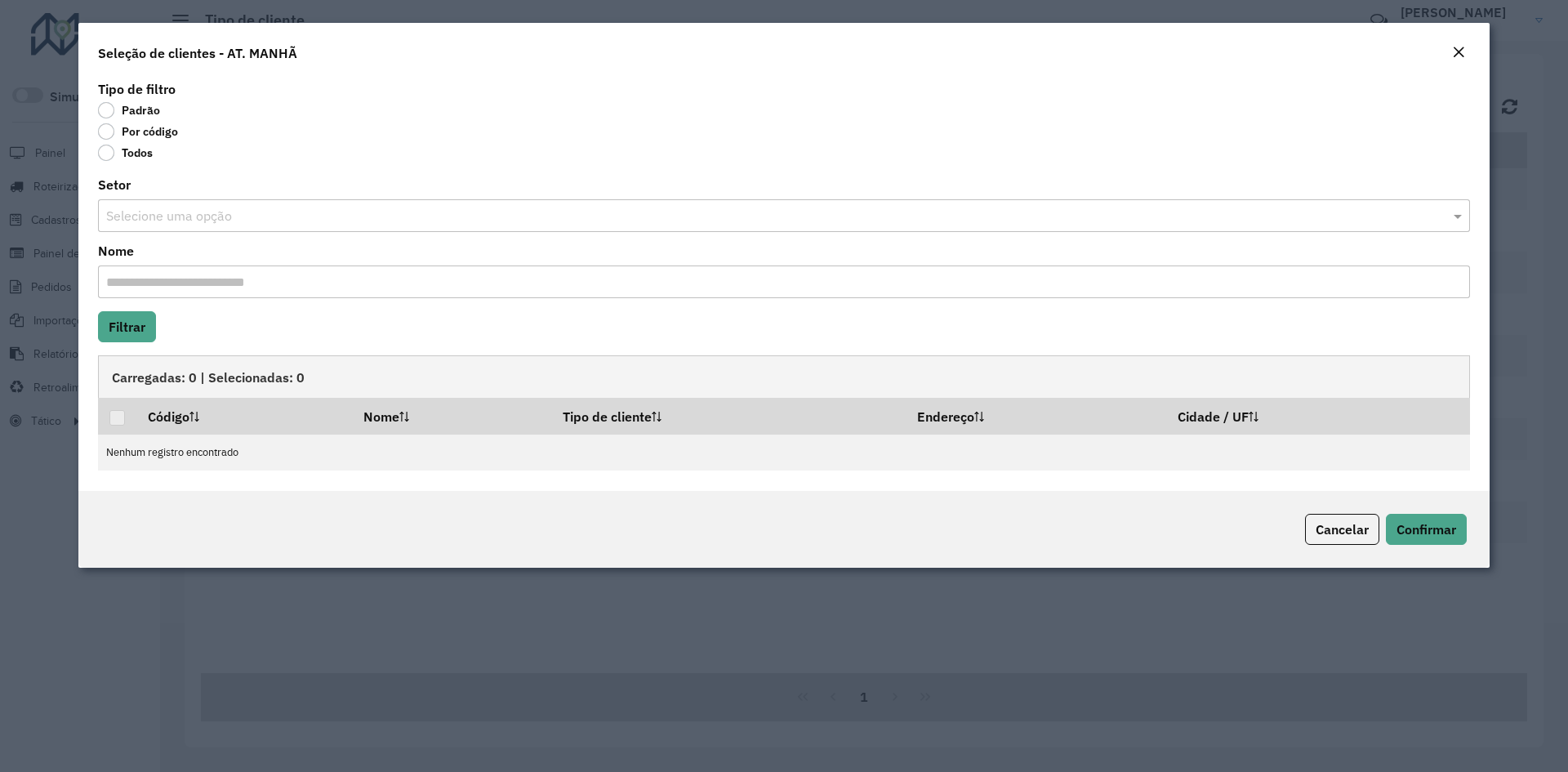
click at [108, 134] on label "Por código" at bounding box center [138, 131] width 80 height 16
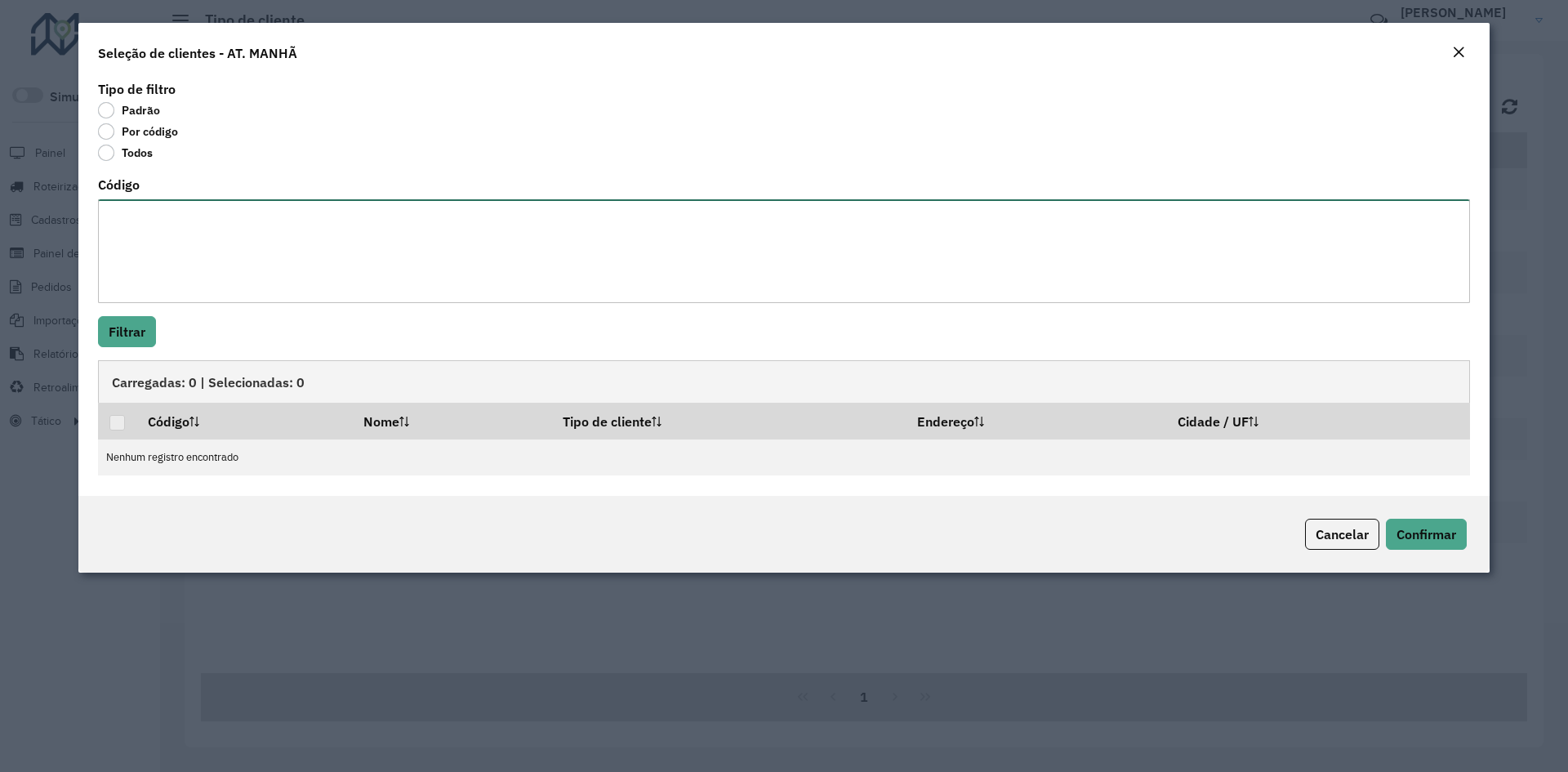
drag, startPoint x: 135, startPoint y: 238, endPoint x: 129, endPoint y: 231, distance: 9.2
click at [132, 235] on textarea "Código" at bounding box center [784, 251] width 1372 height 104
type textarea "*****"
click at [143, 333] on button "Filtrar" at bounding box center [127, 331] width 58 height 31
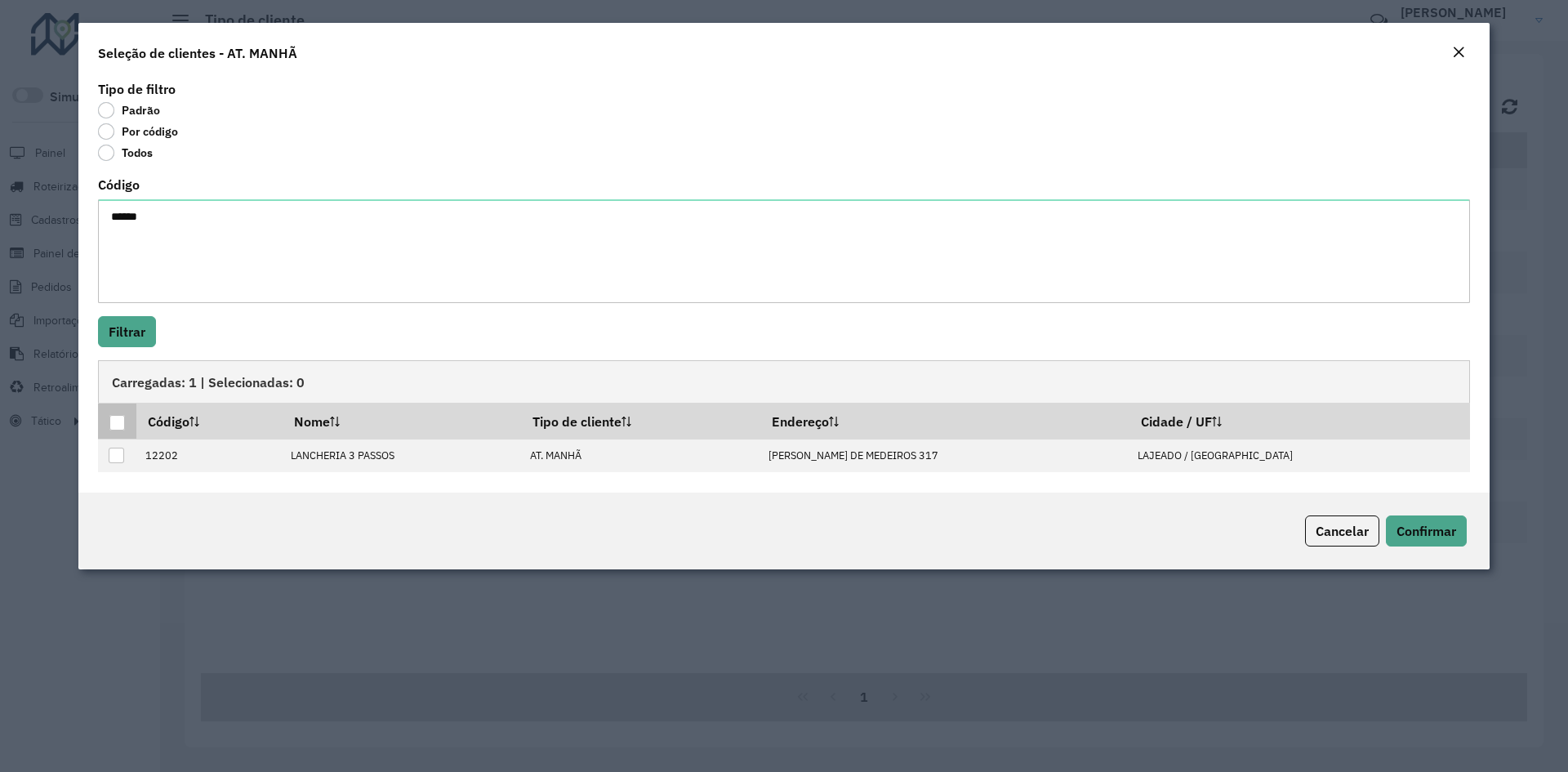
click at [119, 422] on div at bounding box center [118, 423] width 16 height 16
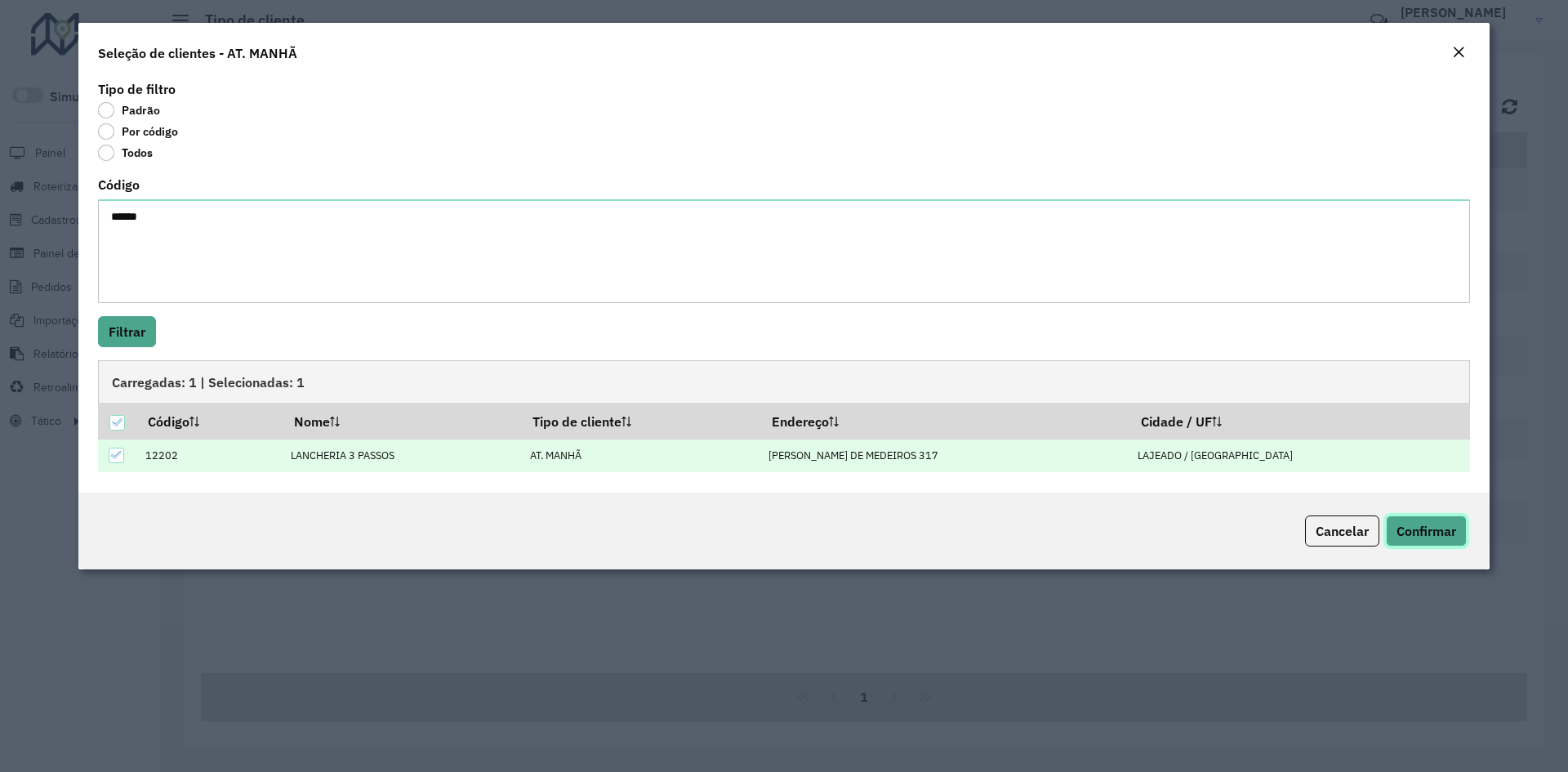
click at [1441, 538] on span "Confirmar" at bounding box center [1425, 530] width 59 height 16
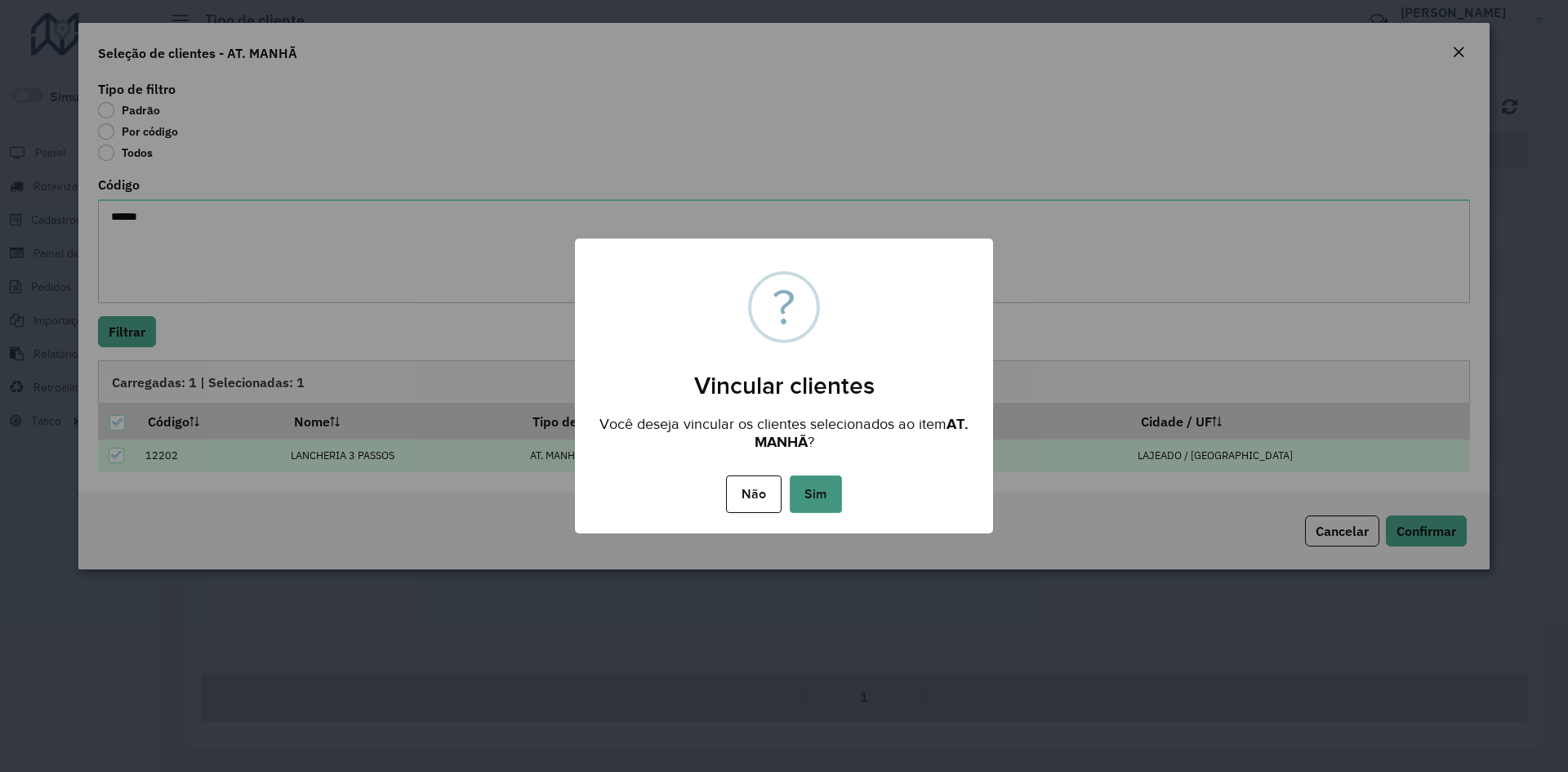
click at [815, 505] on button "Sim" at bounding box center [815, 494] width 52 height 37
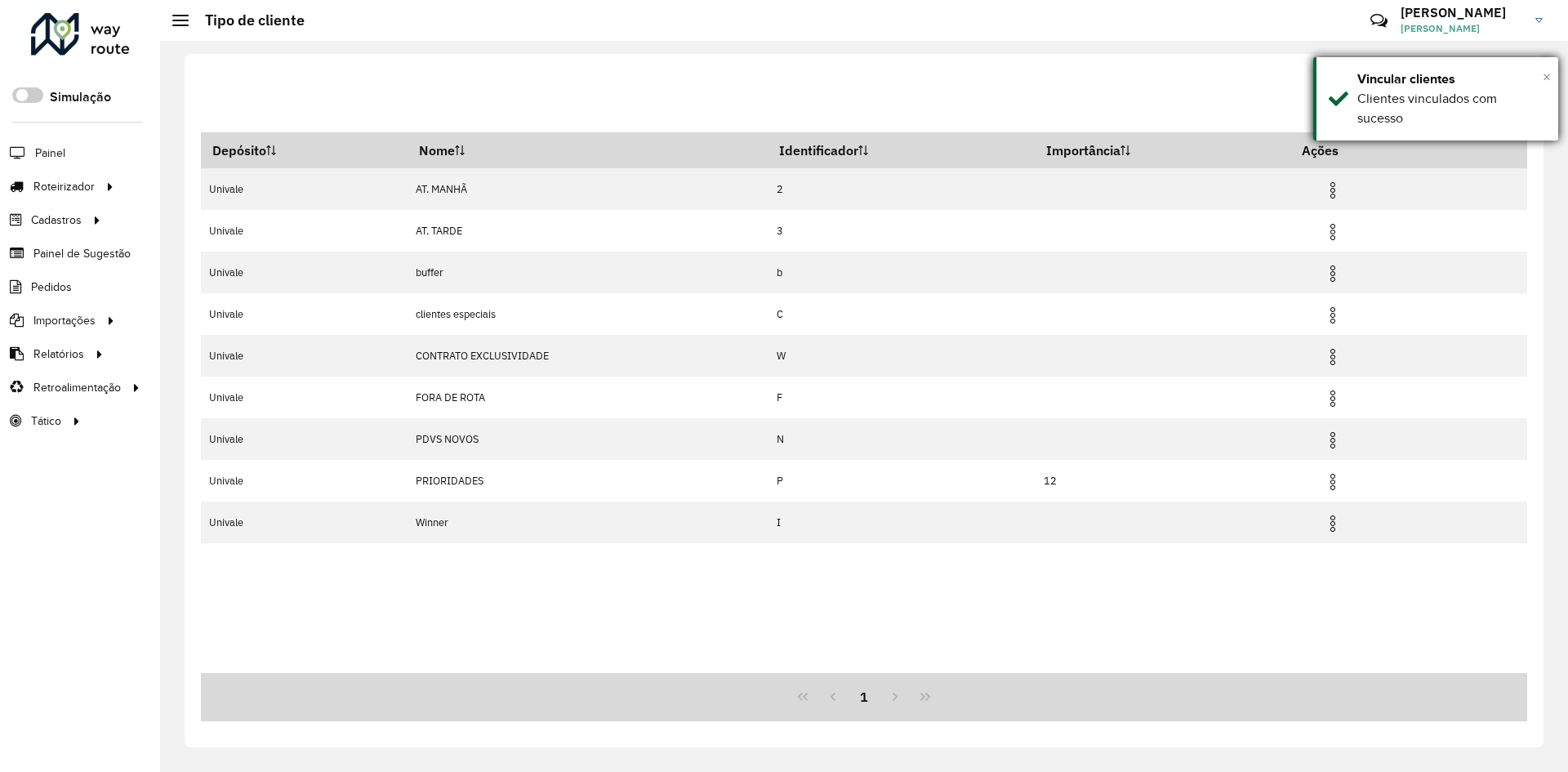
click at [1549, 72] on span "×" at bounding box center [1546, 77] width 8 height 18
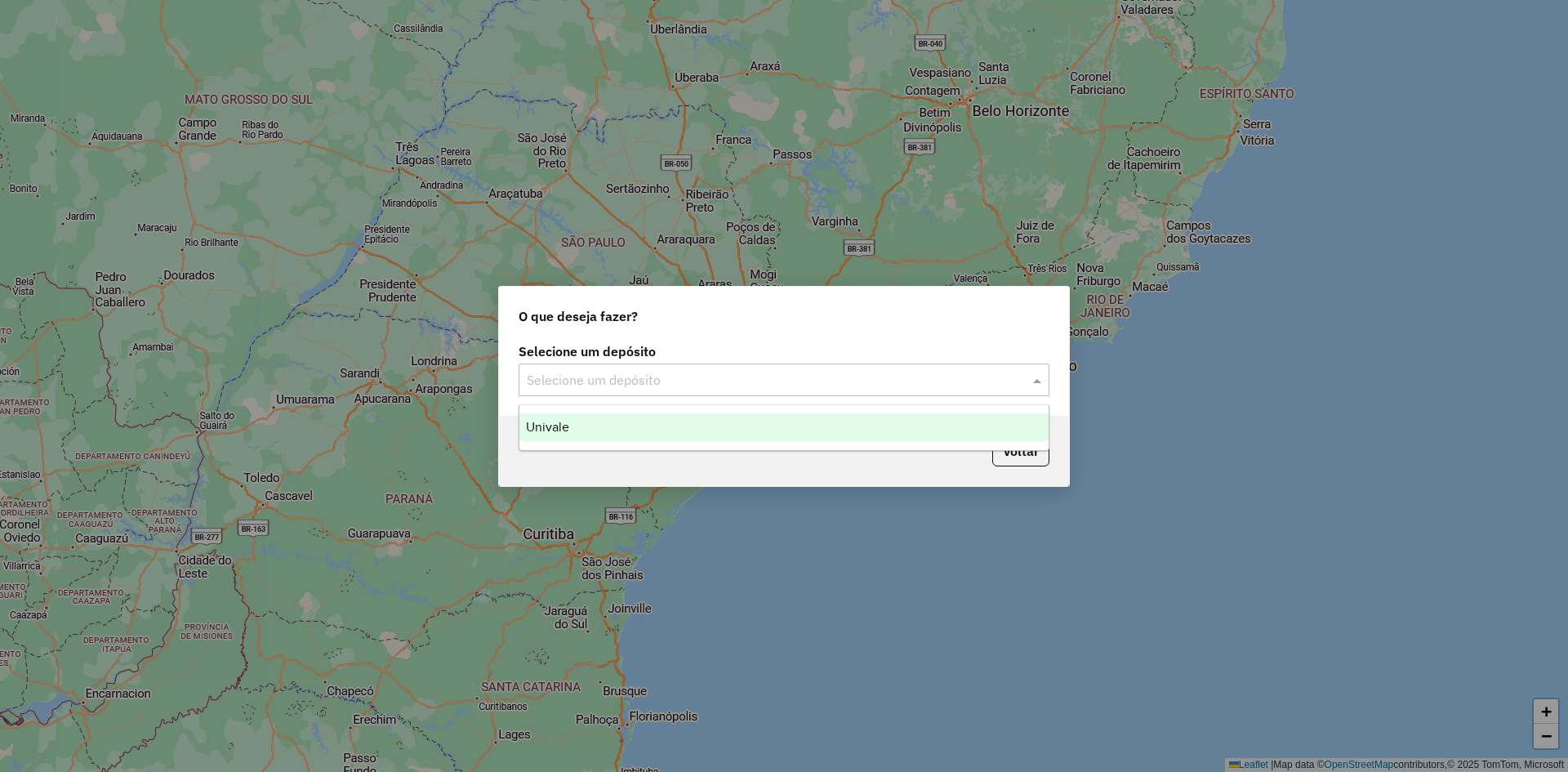
click at [1009, 387] on div at bounding box center [784, 380] width 531 height 21
click at [737, 424] on div "Univale" at bounding box center [784, 427] width 529 height 27
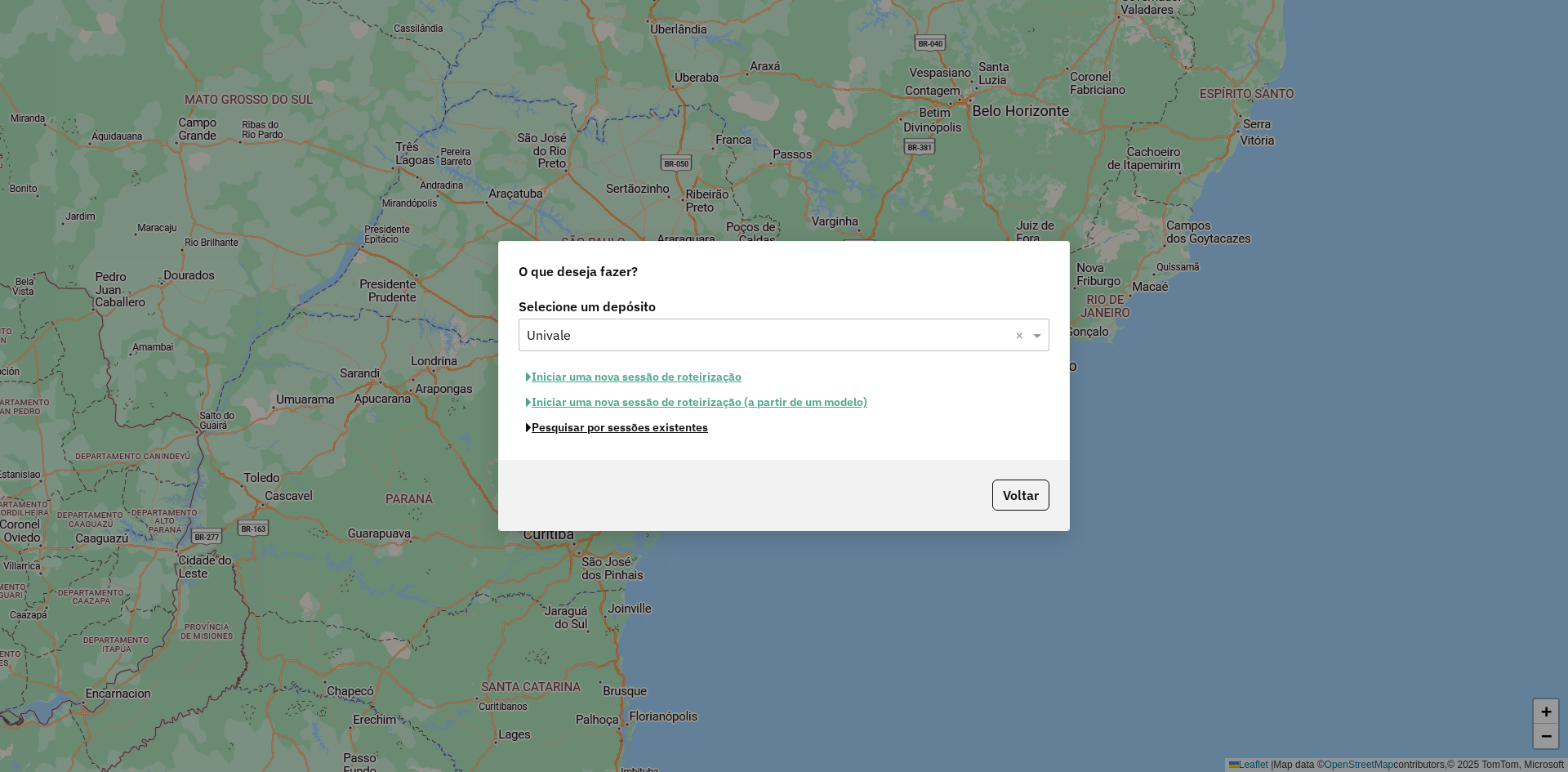
click at [632, 431] on button "Pesquisar por sessões existentes" at bounding box center [617, 428] width 197 height 26
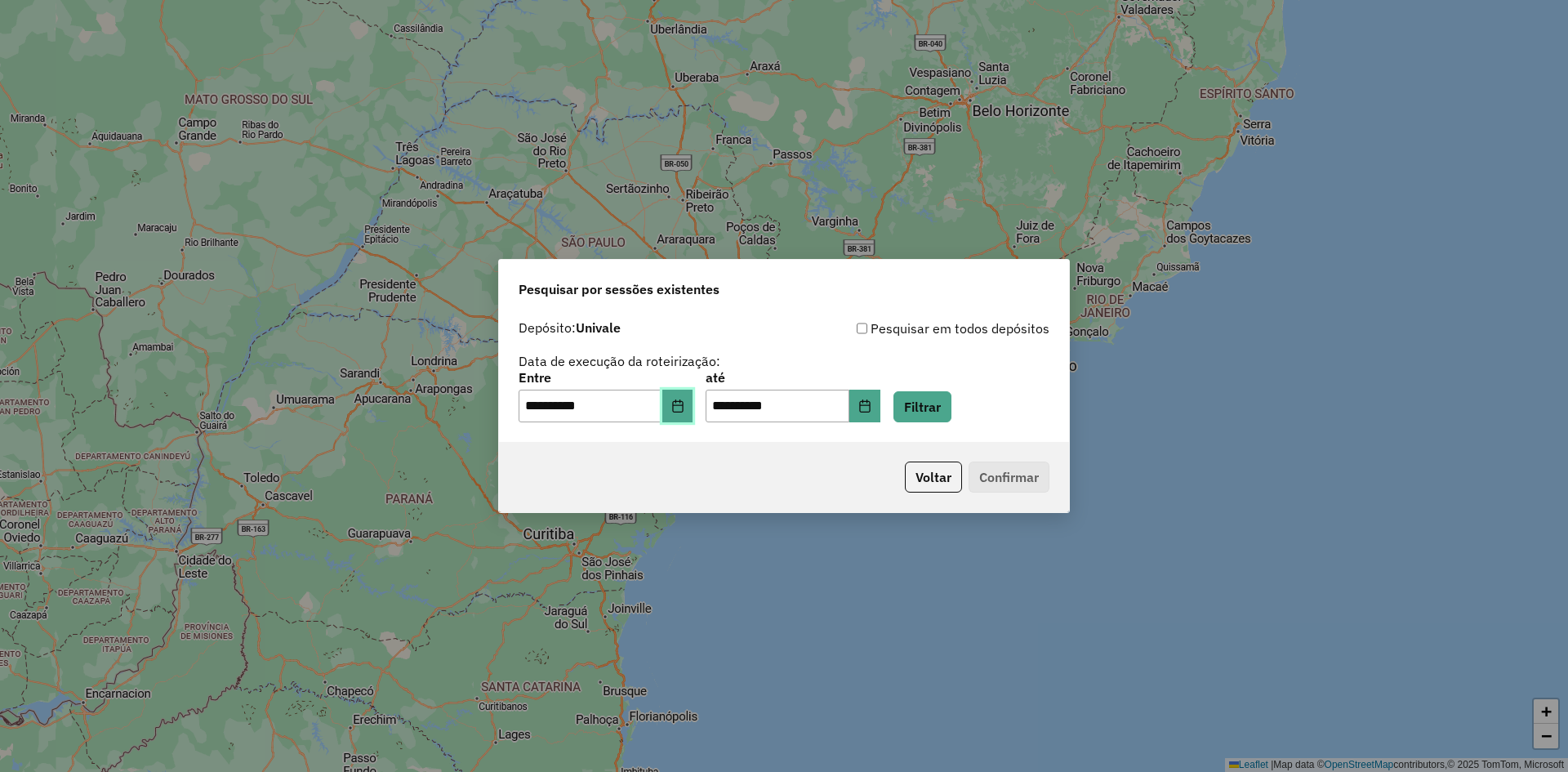
click at [684, 411] on icon "Choose Date" at bounding box center [677, 405] width 13 height 13
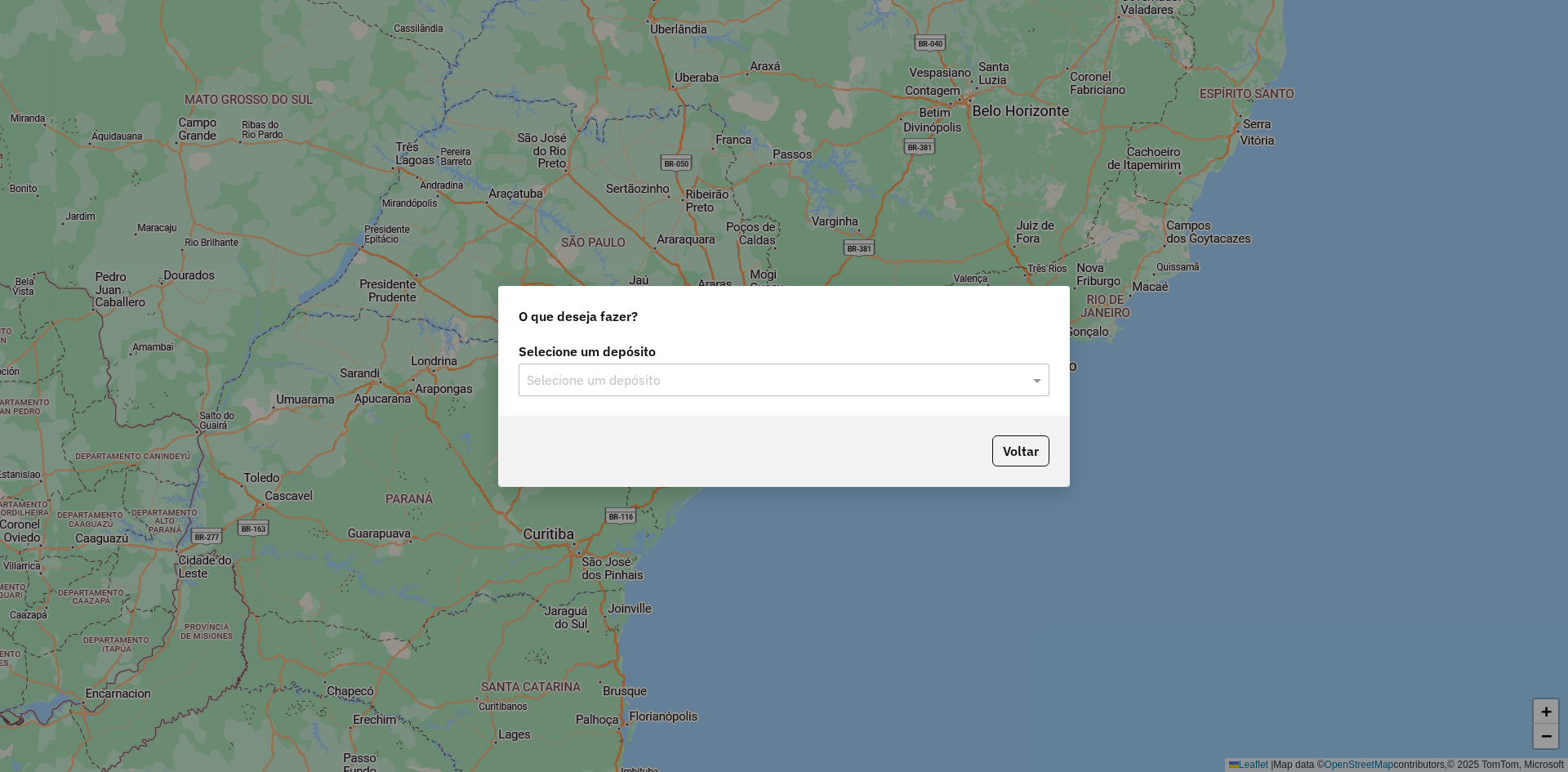
drag, startPoint x: 1027, startPoint y: 382, endPoint x: 996, endPoint y: 384, distance: 31.1
click at [1028, 382] on div at bounding box center [784, 380] width 531 height 21
